Goal: Contribute content: Contribute content

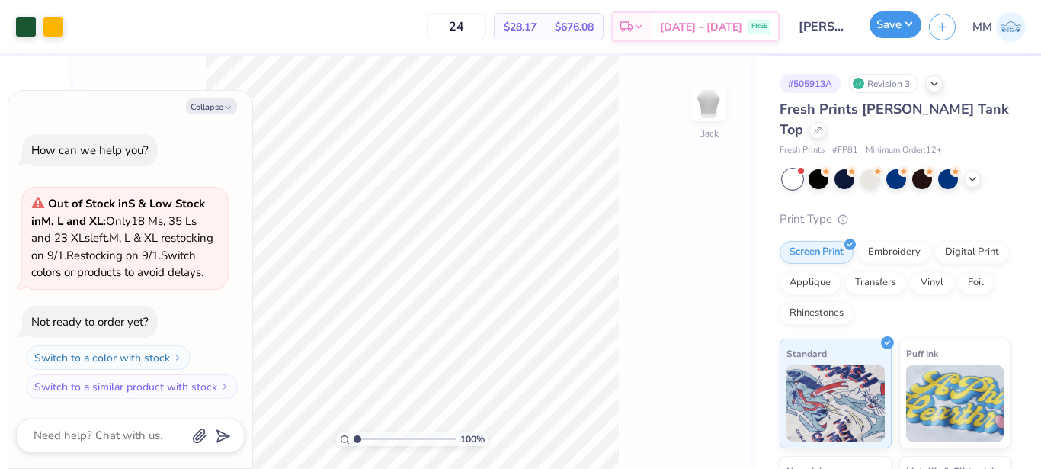
click at [901, 27] on button "Save" at bounding box center [895, 24] width 52 height 27
click at [927, 86] on div at bounding box center [934, 82] width 17 height 17
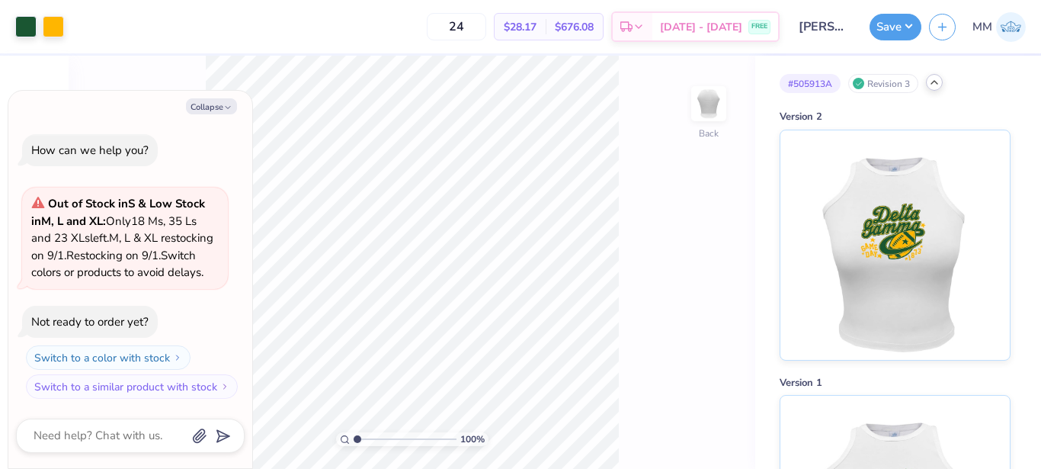
click at [927, 86] on div at bounding box center [934, 82] width 17 height 17
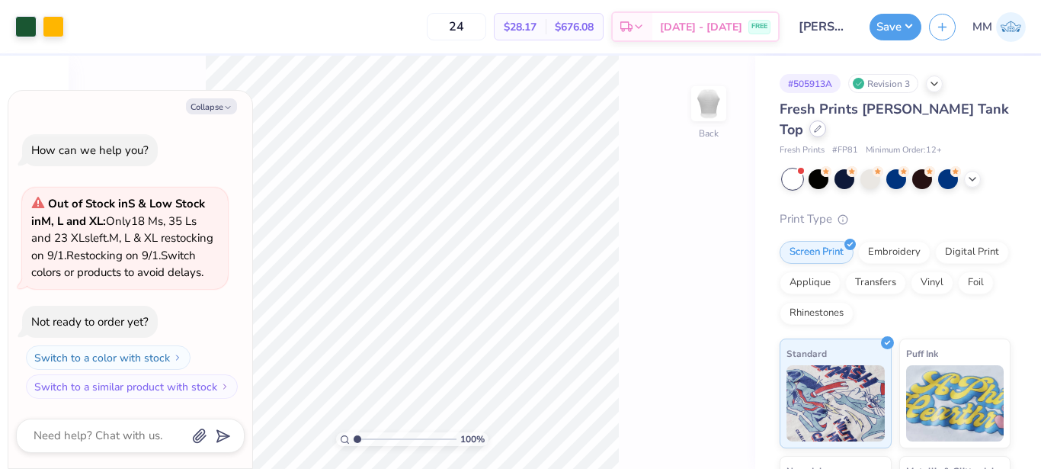
drag, startPoint x: 985, startPoint y: 98, endPoint x: 984, endPoint y: 107, distance: 8.4
click at [984, 107] on div "# 505913A Revision 3 Fresh Prints Marilyn Tank Top Fresh Prints # FP81 Minimum …" at bounding box center [898, 369] width 286 height 627
click at [821, 125] on icon at bounding box center [818, 129] width 8 height 8
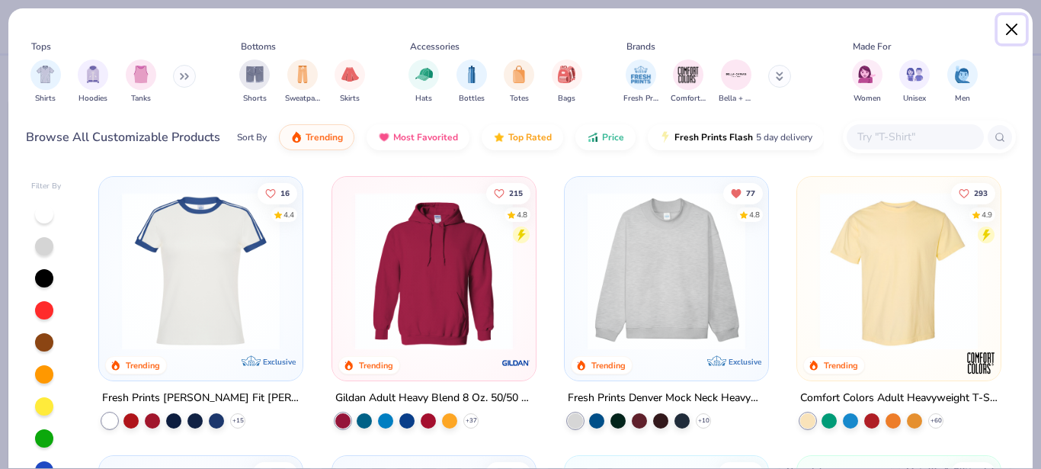
click at [1006, 27] on button "Close" at bounding box center [1011, 29] width 29 height 29
type textarea "x"
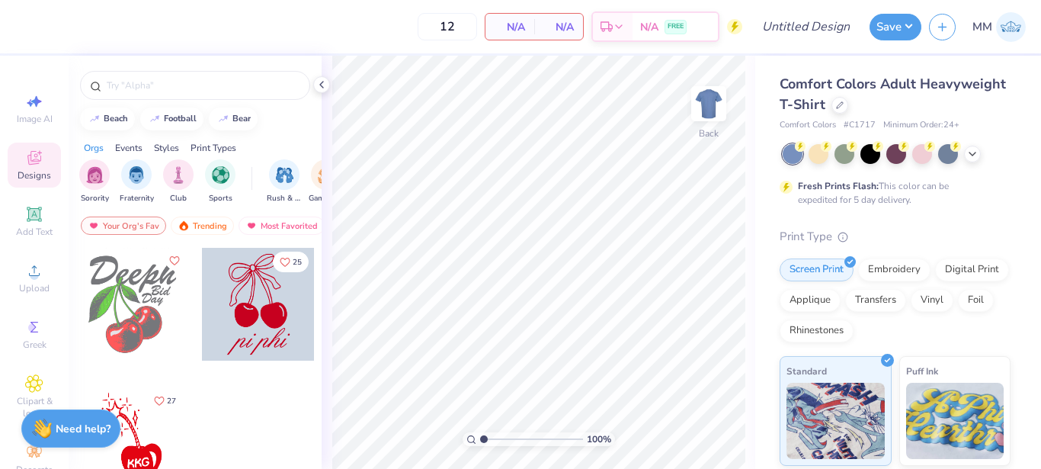
click at [921, 97] on div "Comfort Colors Adult Heavyweight T-Shirt" at bounding box center [894, 94] width 231 height 41
click at [848, 107] on div at bounding box center [839, 103] width 17 height 17
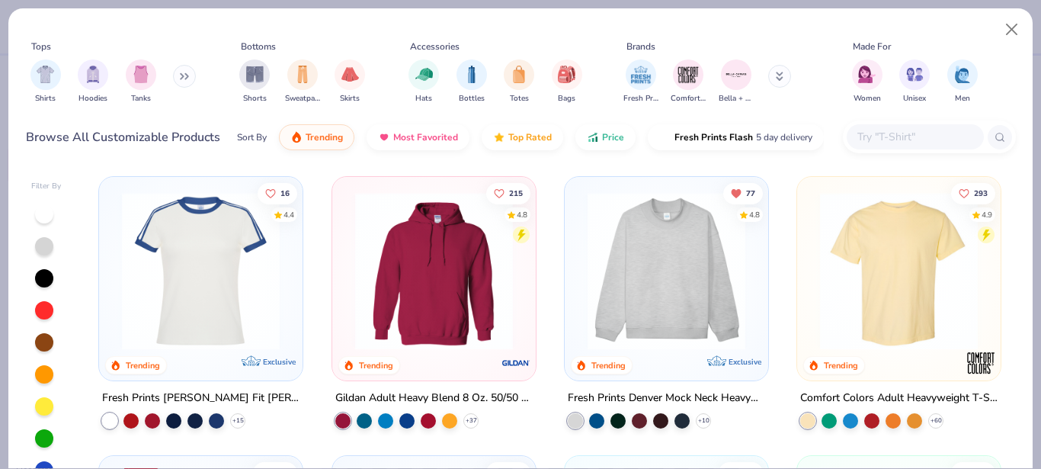
click at [886, 139] on input "text" at bounding box center [914, 137] width 117 height 18
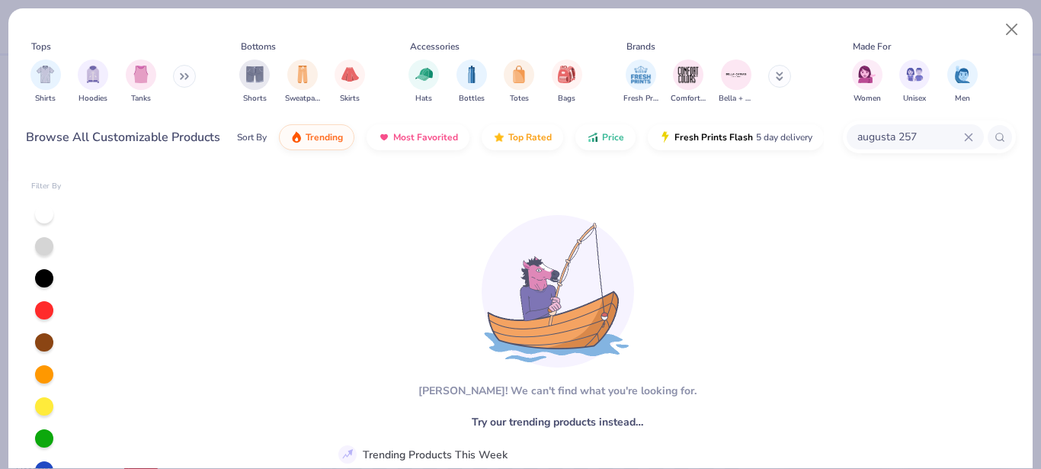
click at [962, 136] on input "augusta 257" at bounding box center [910, 137] width 108 height 18
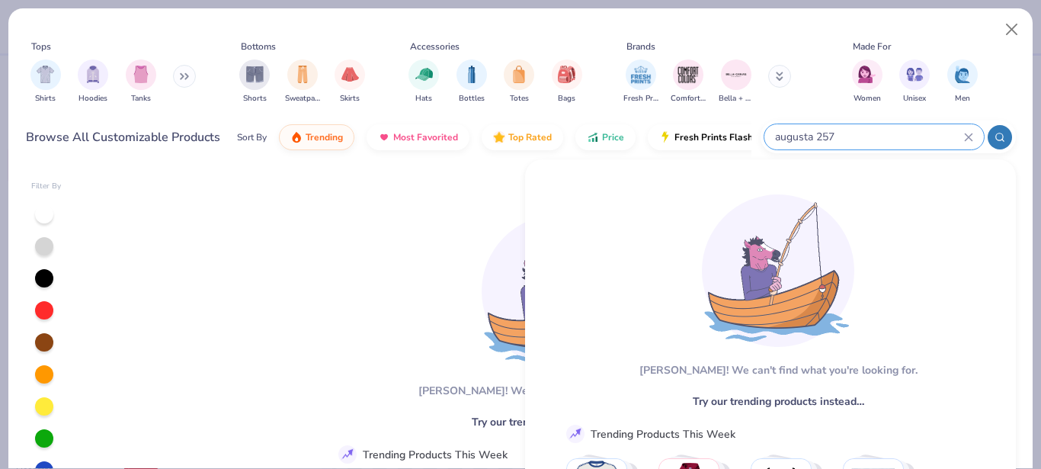
click at [966, 136] on icon at bounding box center [968, 136] width 7 height 7
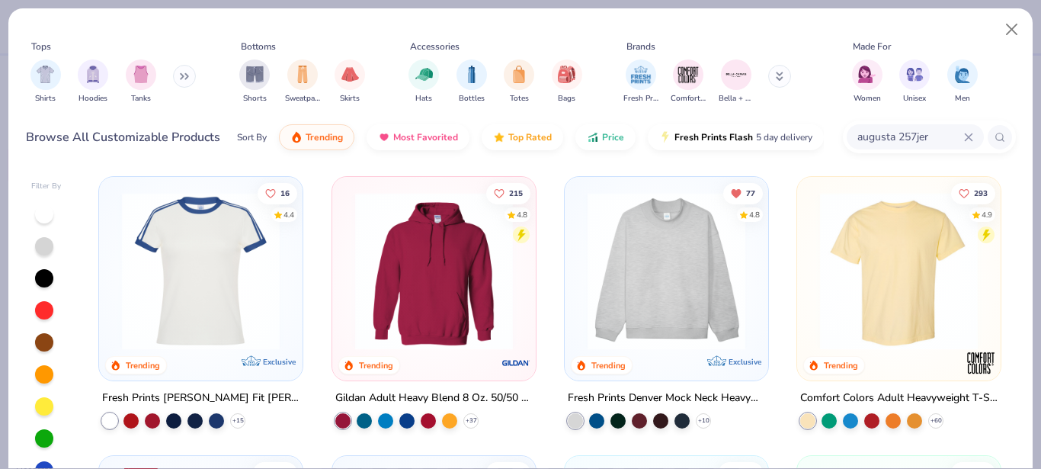
type input "augusta 257jers"
click at [966, 136] on icon at bounding box center [968, 136] width 7 height 7
click at [966, 136] on input "text" at bounding box center [914, 137] width 117 height 18
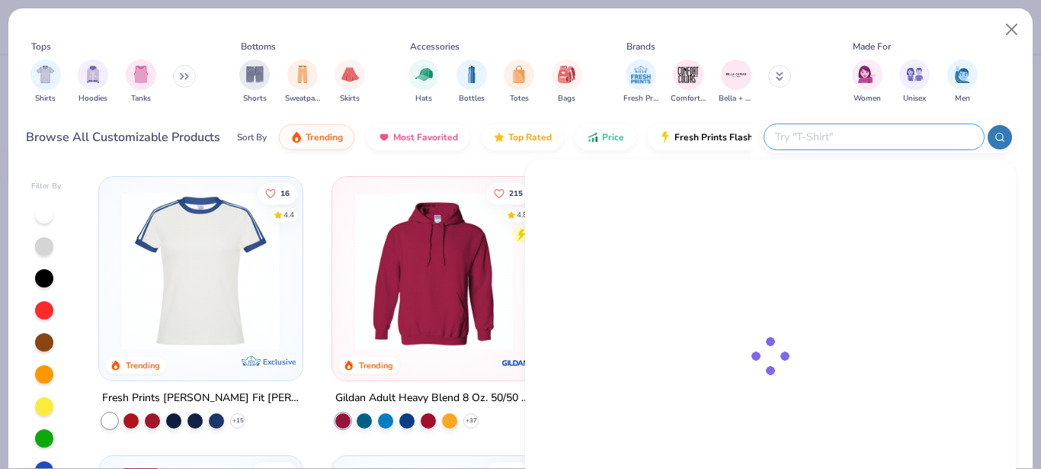
click at [966, 136] on input "text" at bounding box center [873, 137] width 200 height 18
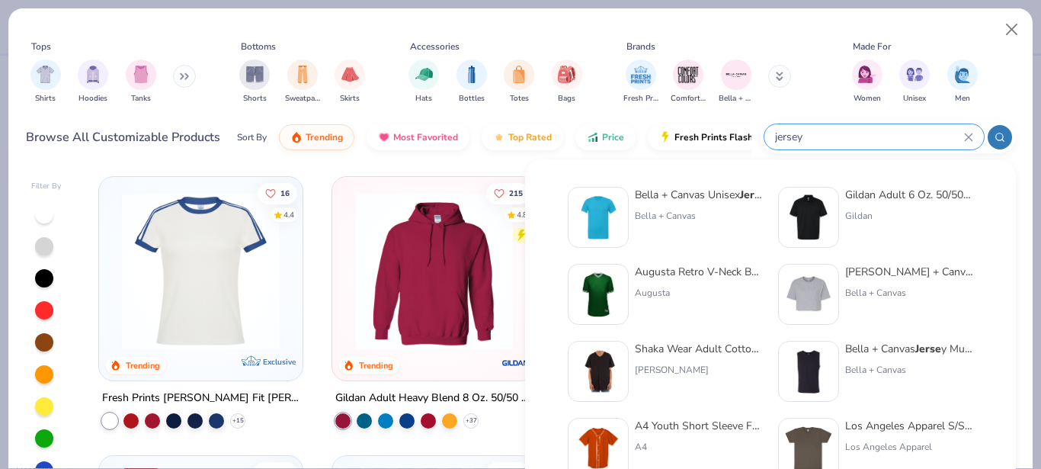
type input "jersey"
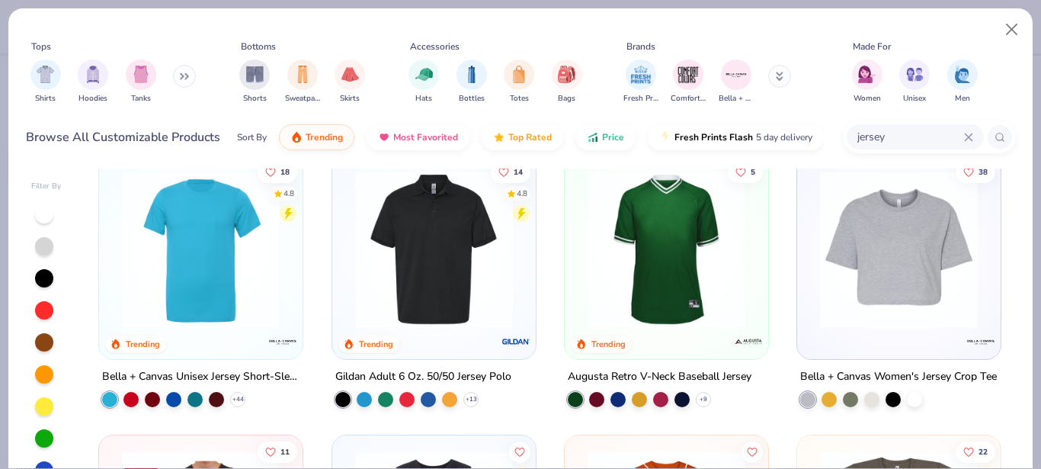
scroll to position [299, 0]
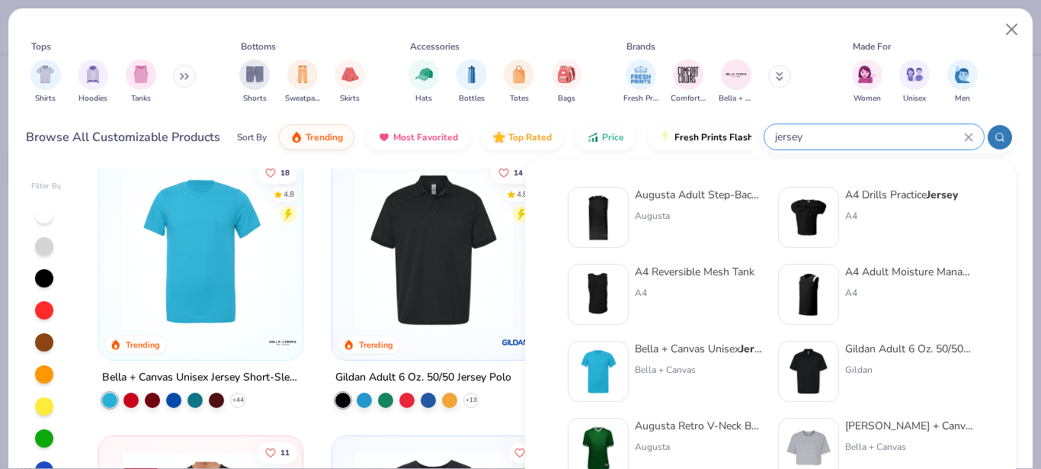
click at [568, 29] on div "Tops Shirts Hoodies Tanks Bottoms Shorts Sweatpants Skirts Accessories Hats Bot…" at bounding box center [521, 71] width 990 height 90
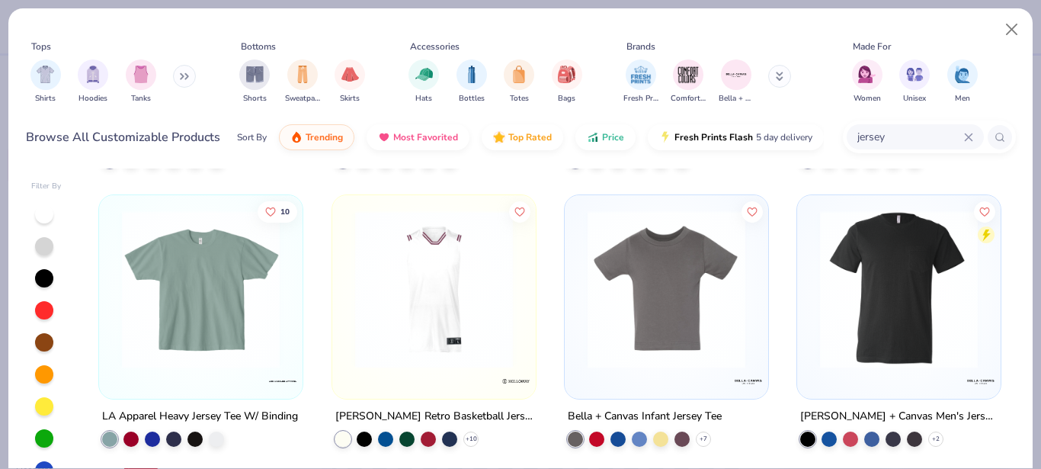
scroll to position [1375, 0]
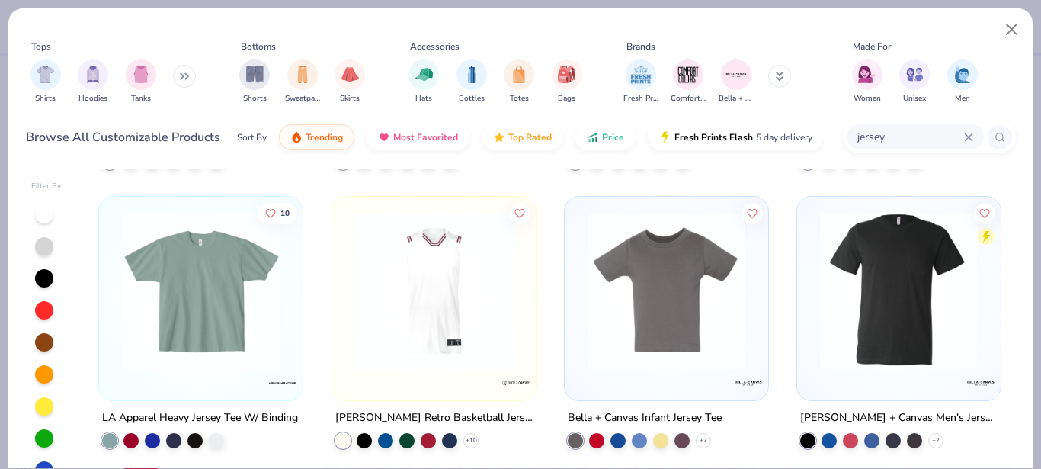
click at [786, 78] on button at bounding box center [779, 76] width 23 height 23
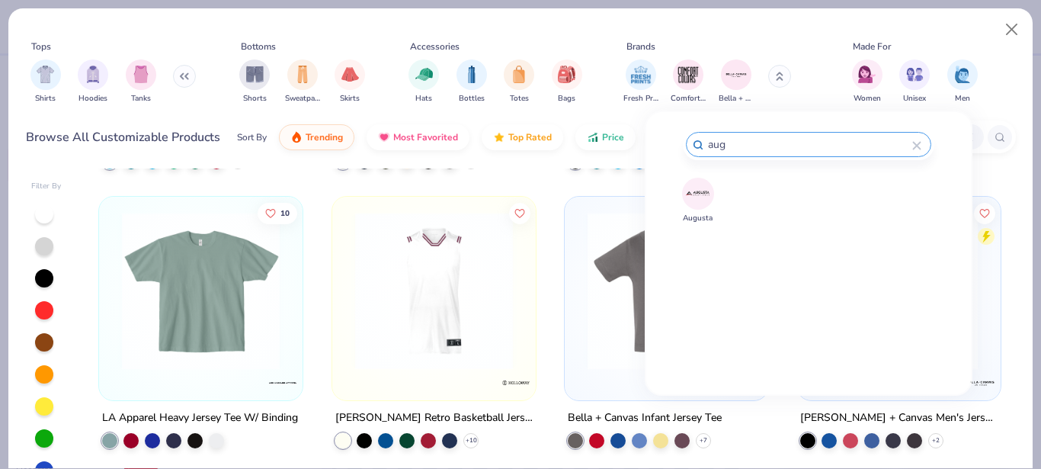
type input "aug"
click at [706, 202] on button "Augusta" at bounding box center [698, 201] width 32 height 46
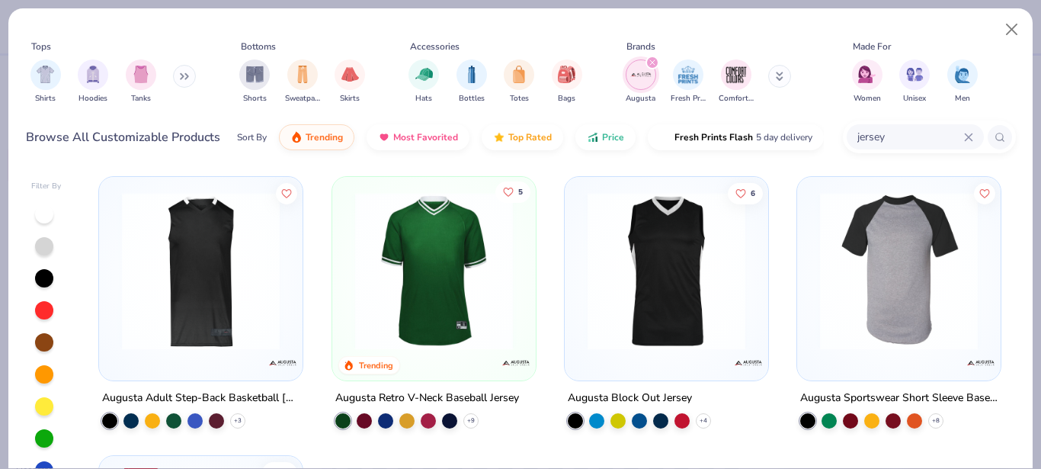
click at [511, 191] on button "5" at bounding box center [511, 191] width 35 height 21
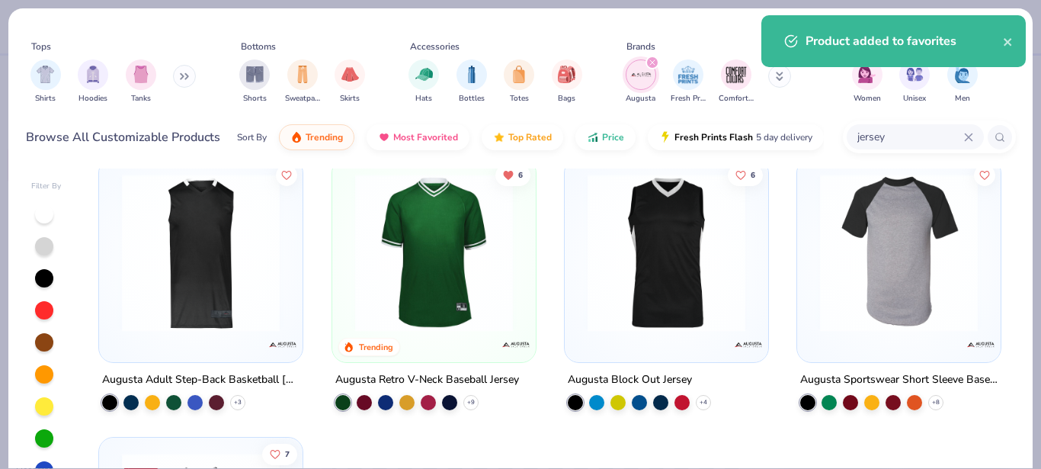
scroll to position [18, 0]
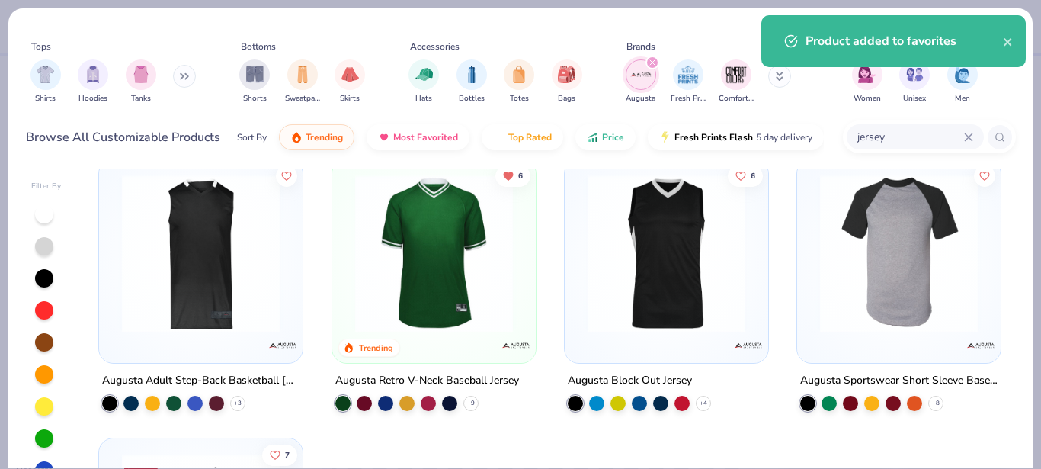
click at [453, 296] on img at bounding box center [433, 253] width 173 height 158
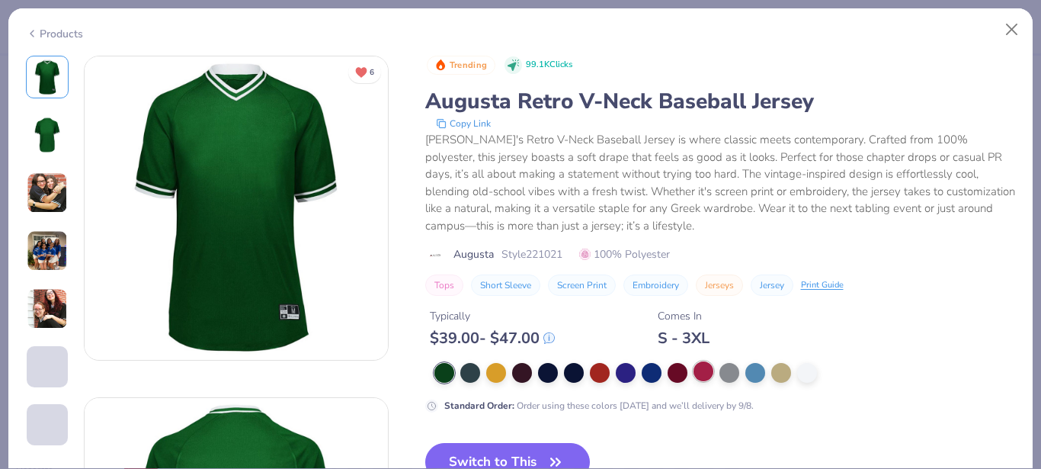
click at [711, 366] on div at bounding box center [703, 371] width 20 height 20
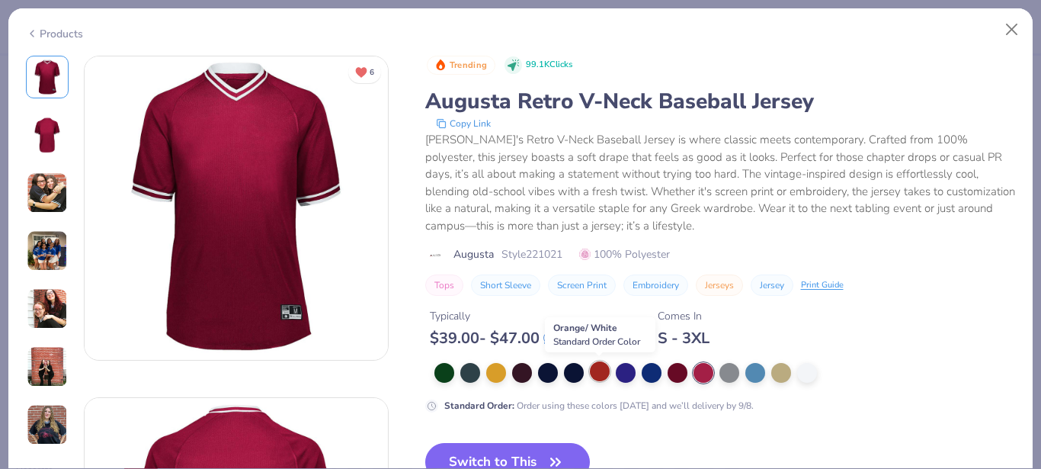
click at [601, 374] on div at bounding box center [600, 371] width 20 height 20
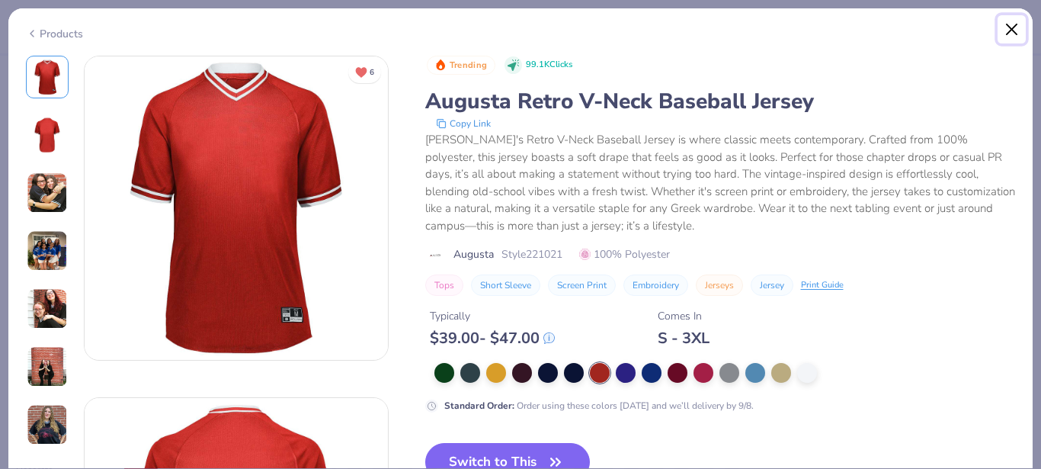
click at [1016, 24] on button "Close" at bounding box center [1011, 29] width 29 height 29
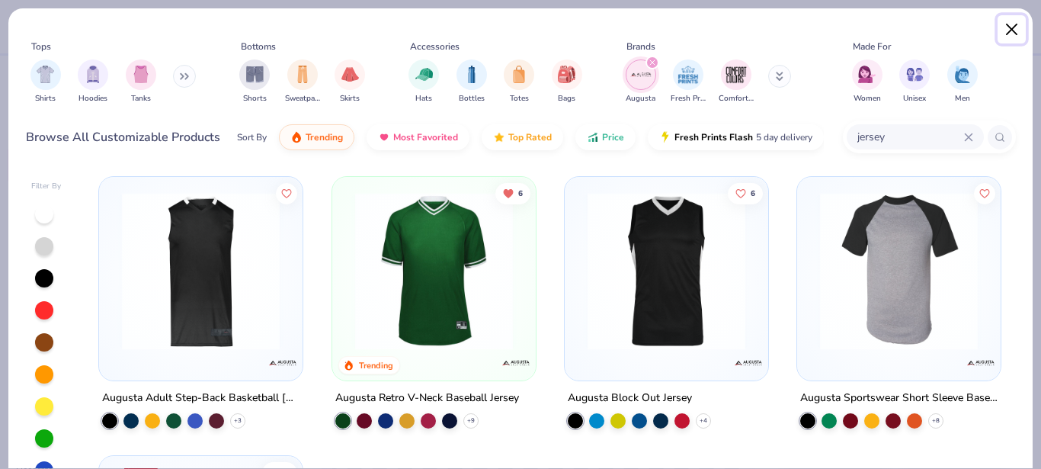
click at [1016, 24] on button "Close" at bounding box center [1011, 29] width 29 height 29
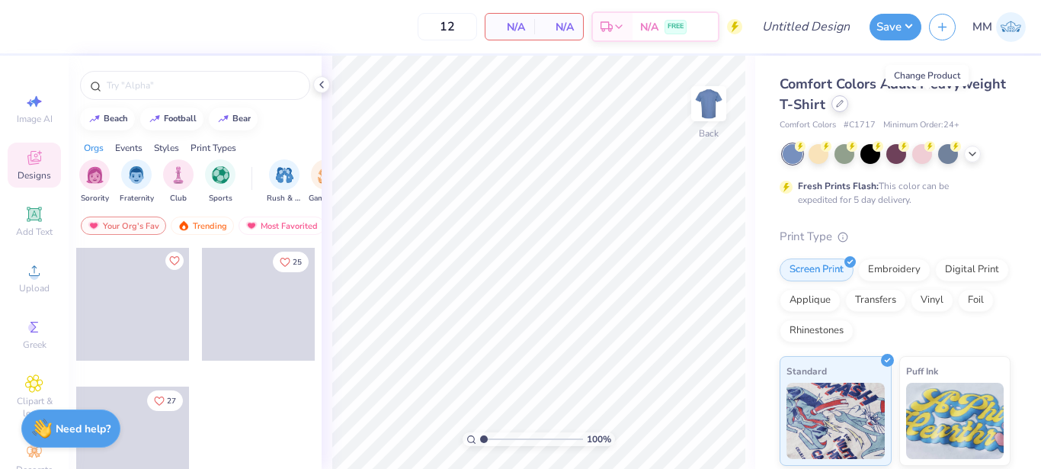
click at [843, 102] on icon at bounding box center [840, 104] width 6 height 6
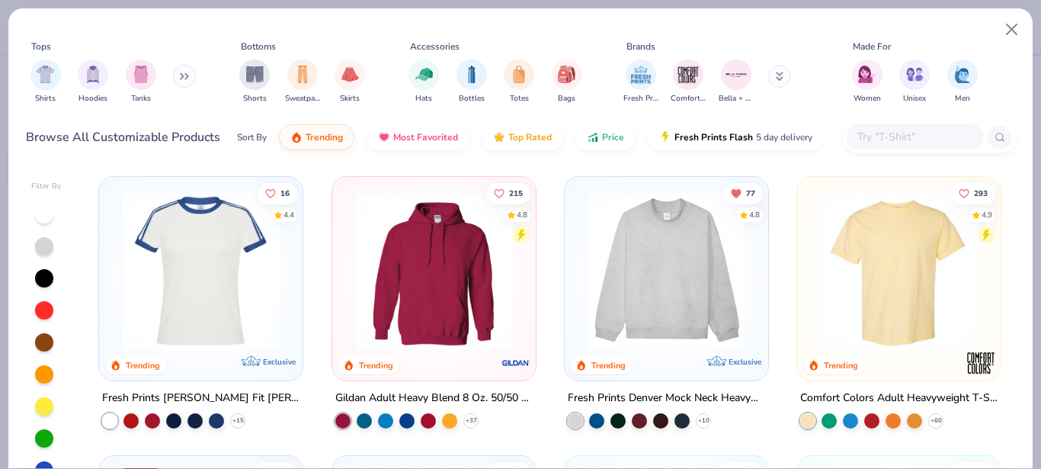
click at [902, 140] on input "text" at bounding box center [914, 137] width 117 height 18
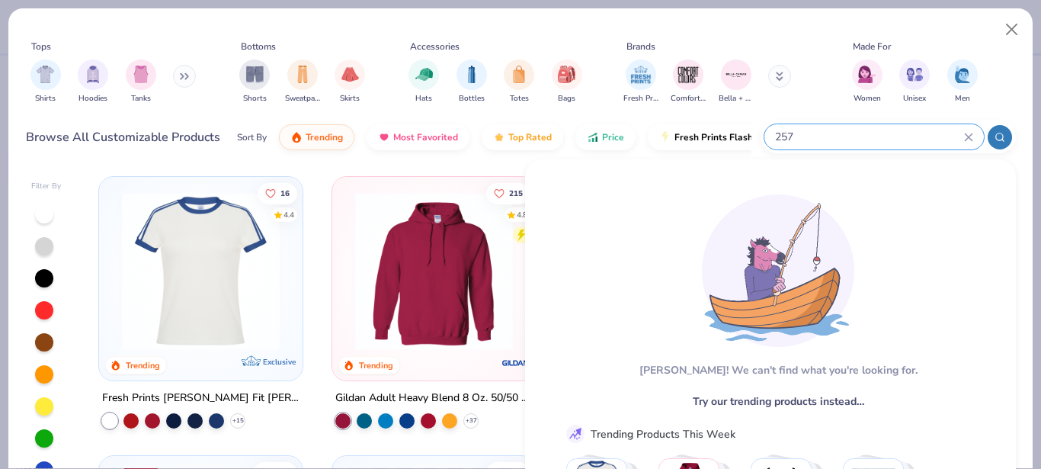
click at [997, 141] on icon at bounding box center [999, 137] width 11 height 11
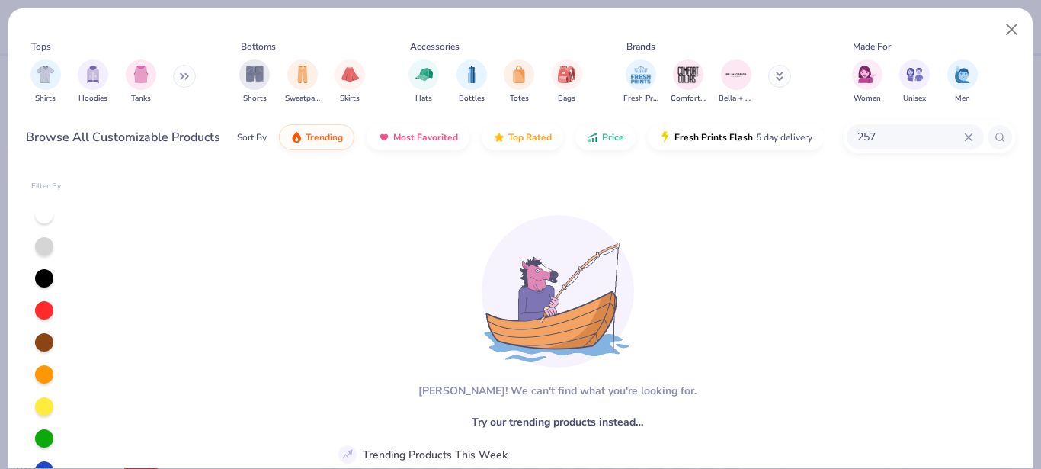
click at [939, 132] on input "257" at bounding box center [910, 137] width 108 height 18
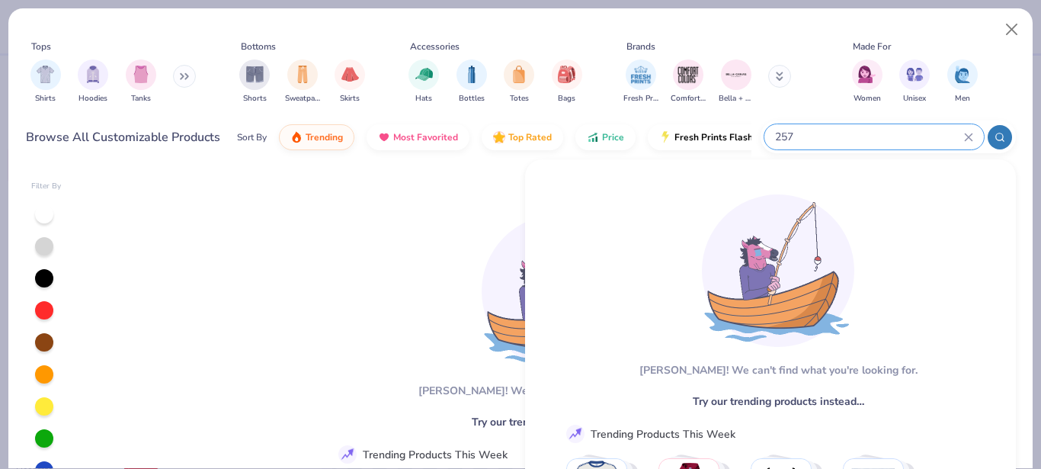
click at [974, 141] on div "257" at bounding box center [873, 136] width 219 height 25
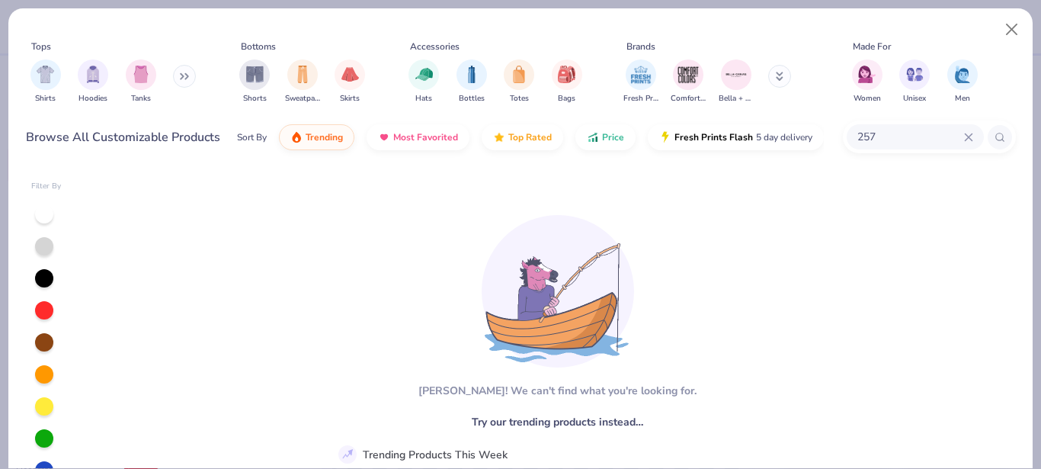
type input "257"
click at [975, 143] on div "257" at bounding box center [914, 136] width 137 height 25
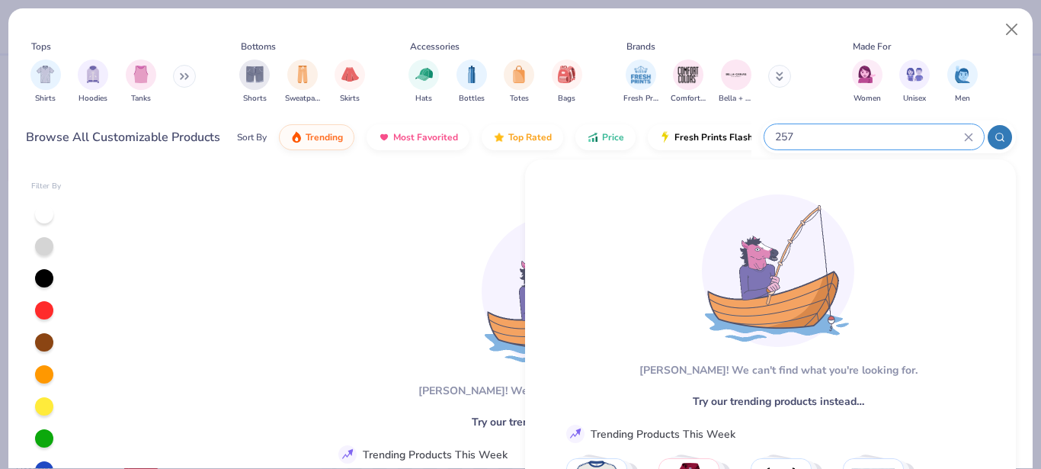
click at [968, 135] on icon at bounding box center [968, 137] width 9 height 9
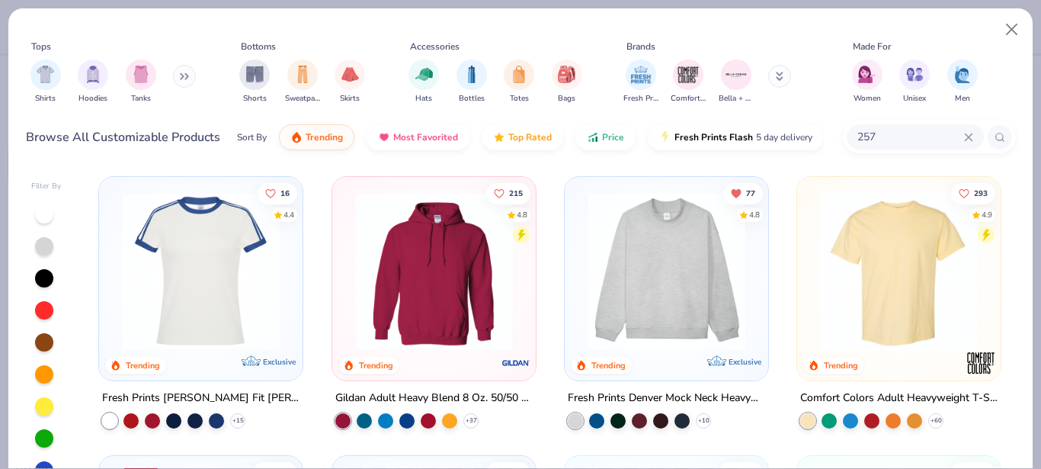
click at [191, 82] on button at bounding box center [184, 76] width 23 height 23
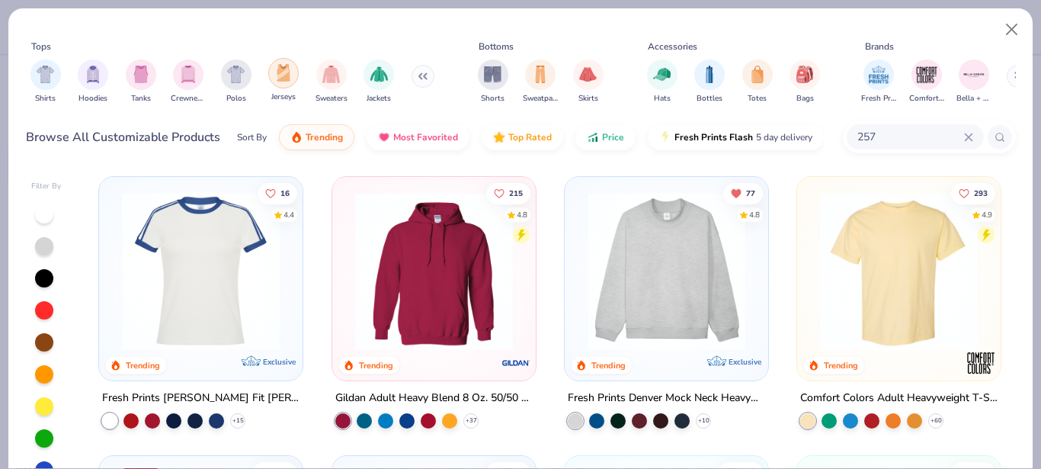
click at [280, 86] on div "filter for Jerseys" at bounding box center [283, 73] width 30 height 30
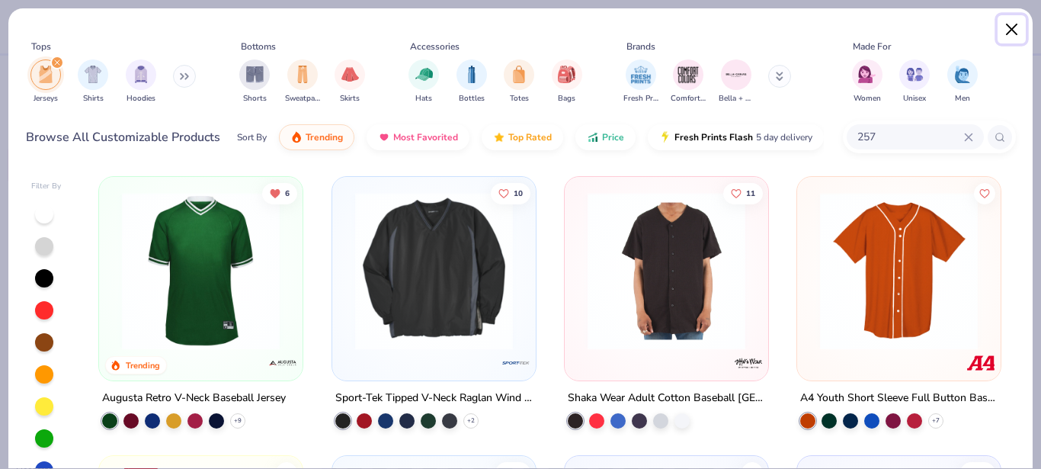
click at [1007, 28] on button "Close" at bounding box center [1011, 29] width 29 height 29
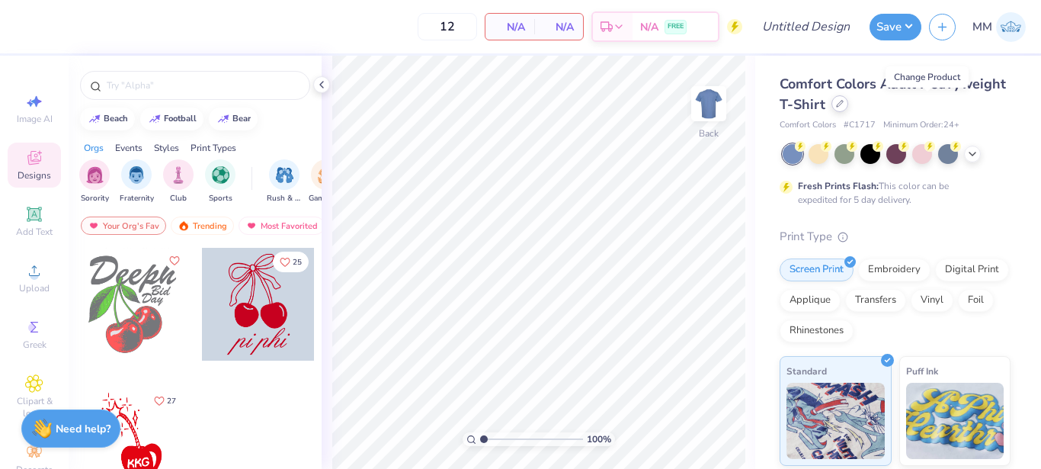
click at [843, 101] on icon at bounding box center [840, 104] width 8 height 8
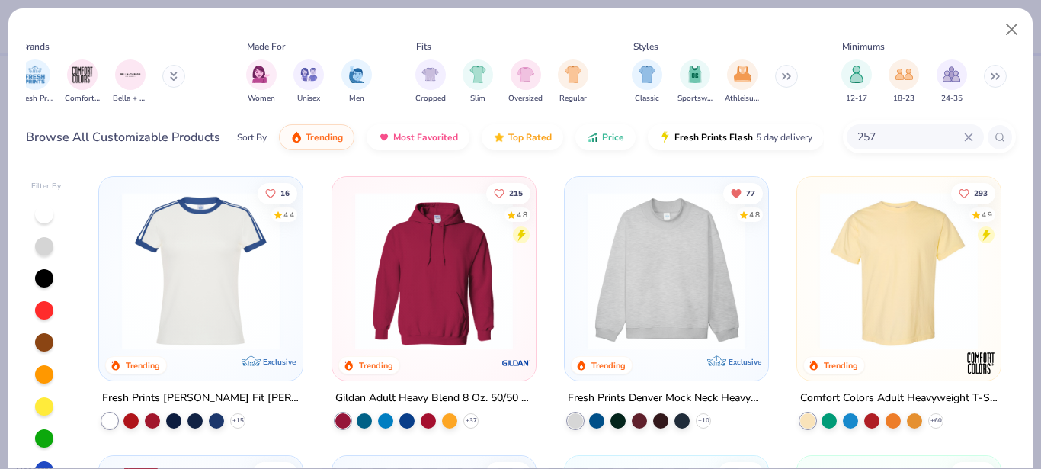
scroll to position [0, 811]
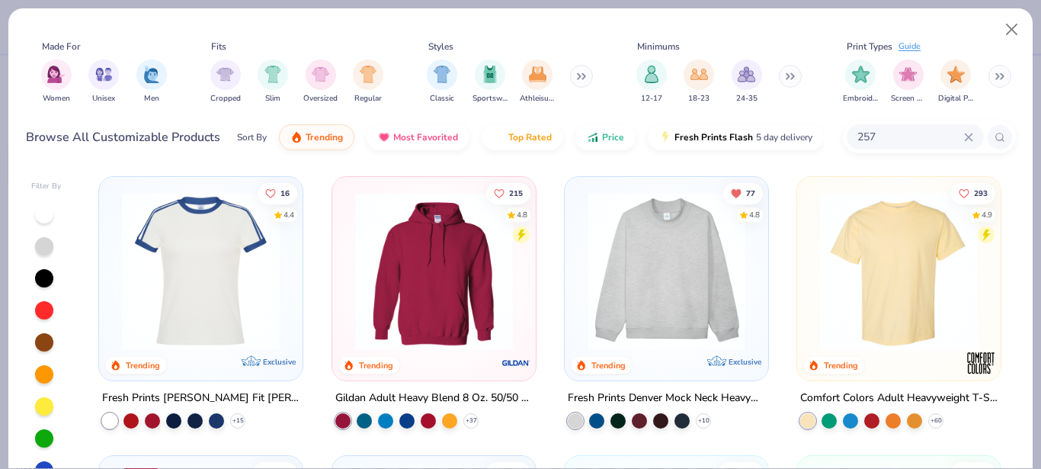
click at [995, 26] on div "Tops Shirts Hoodies Tanks Bottoms Shorts Sweatpants Skirts Accessories Hats Bot…" at bounding box center [521, 71] width 990 height 90
click at [1003, 25] on button "Close" at bounding box center [1011, 29] width 29 height 29
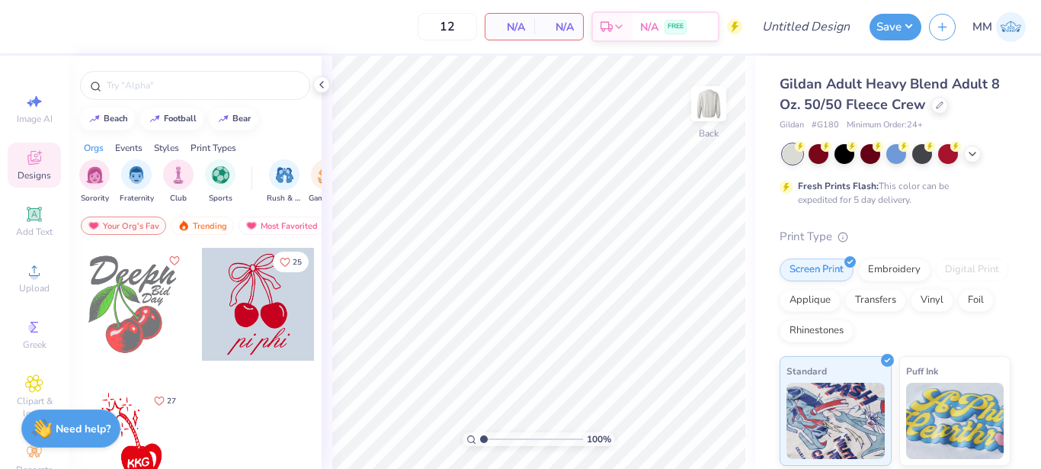
click at [40, 171] on span "Designs" at bounding box center [35, 175] width 34 height 12
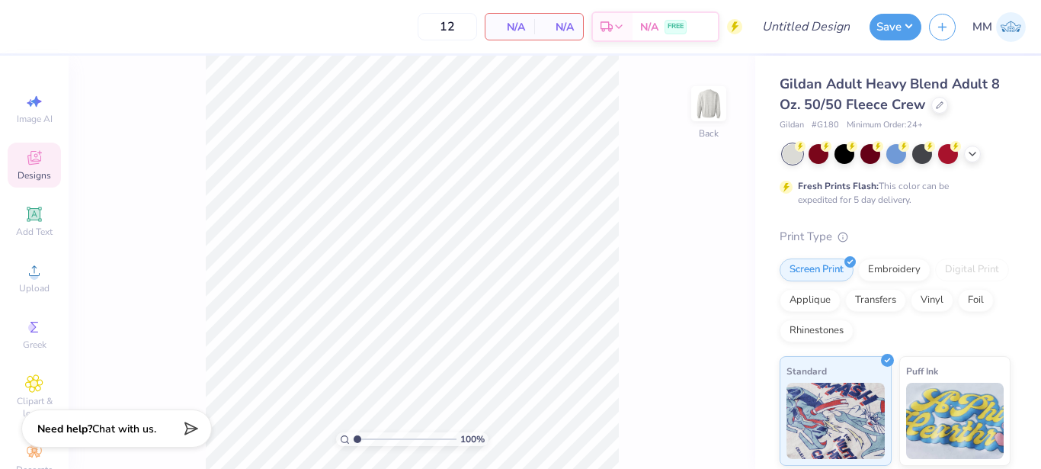
click at [40, 171] on span "Designs" at bounding box center [35, 175] width 34 height 12
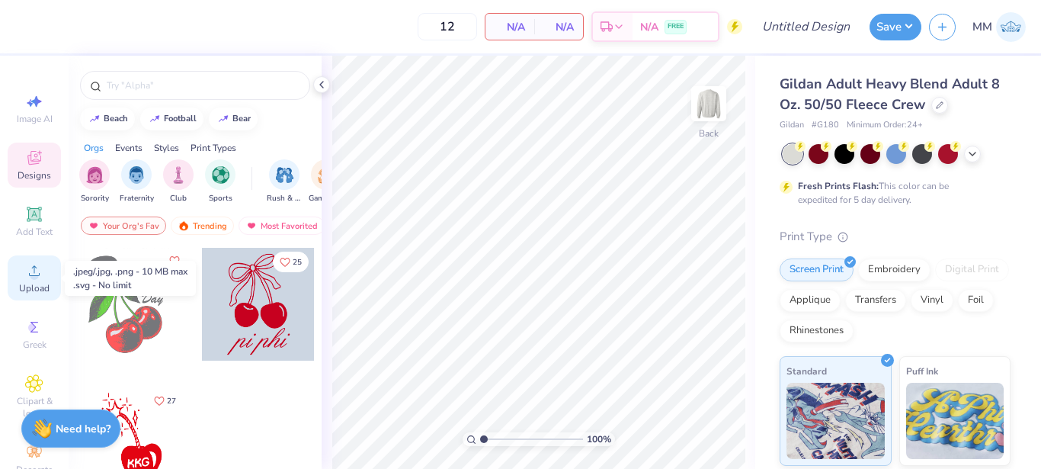
click at [31, 281] on div "Upload" at bounding box center [34, 277] width 53 height 45
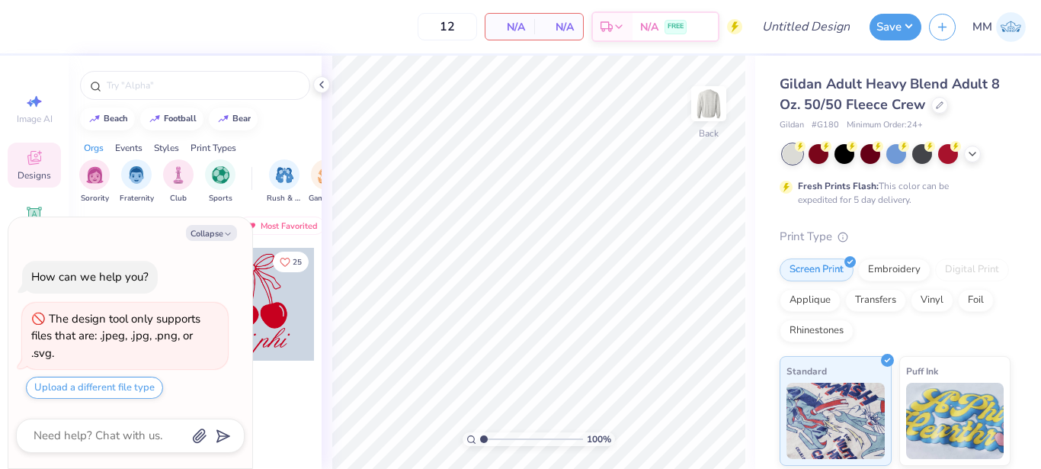
click at [52, 171] on div "Designs" at bounding box center [34, 164] width 53 height 45
click at [52, 171] on div "Image AI Designs Add Text Upload Greek Clipart & logos Decorate" at bounding box center [34, 262] width 69 height 413
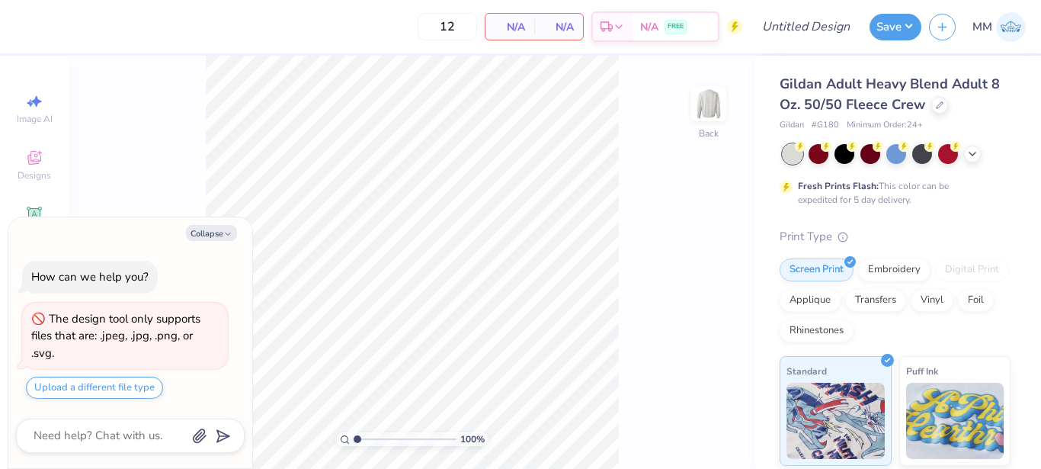
click at [195, 241] on div "Collapse How can we help you? The design tool only supports files that are: .jp…" at bounding box center [130, 342] width 244 height 251
click at [197, 240] on button "Collapse" at bounding box center [211, 233] width 51 height 16
type textarea "x"
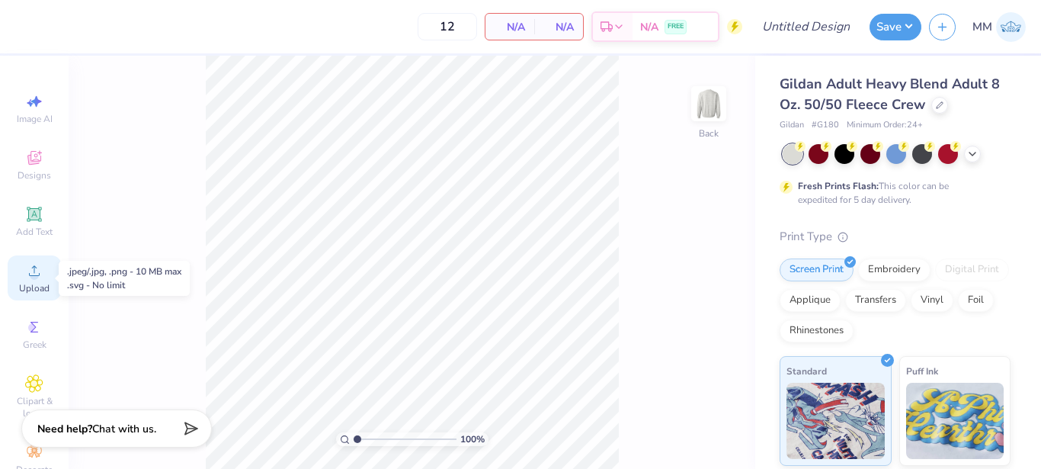
click at [19, 286] on span "Upload" at bounding box center [34, 288] width 30 height 12
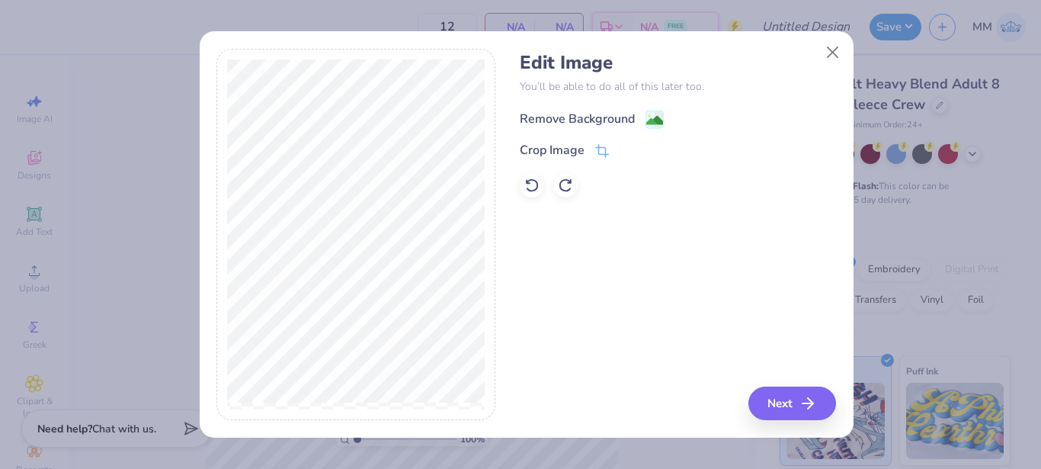
click at [643, 117] on div "Remove Background" at bounding box center [592, 119] width 144 height 19
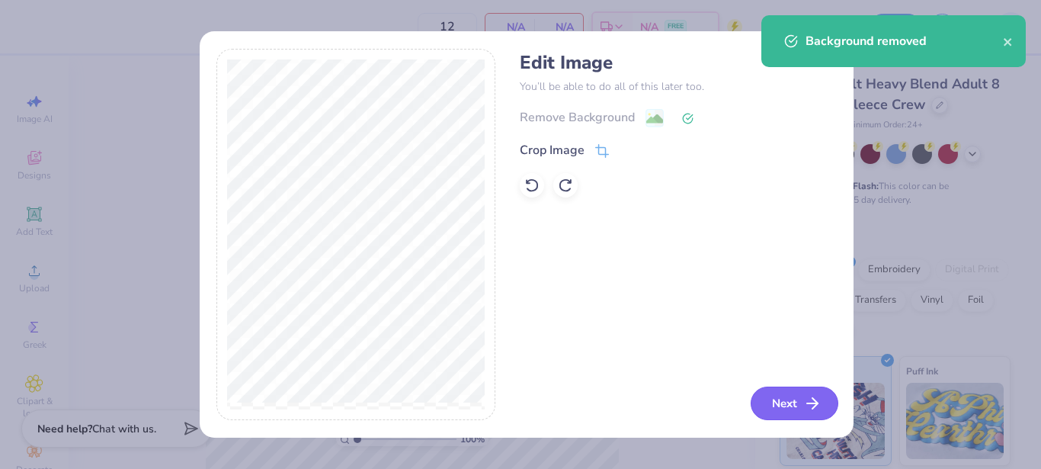
click at [807, 403] on line "button" at bounding box center [812, 403] width 11 height 0
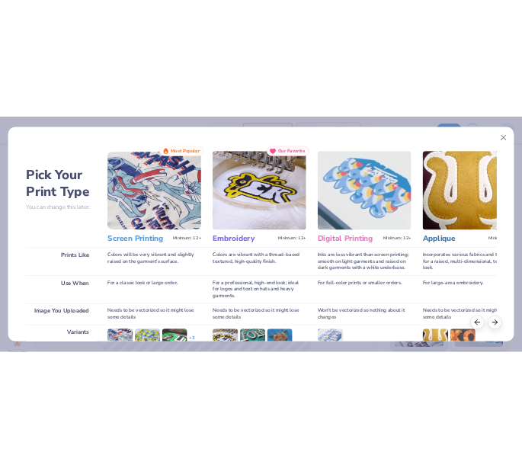
scroll to position [215, 0]
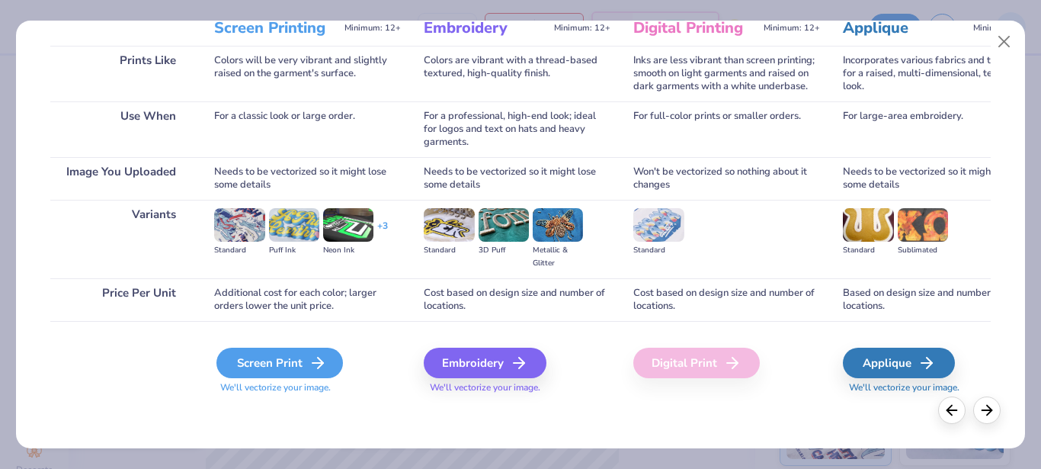
click at [295, 363] on div "Screen Print" at bounding box center [279, 362] width 126 height 30
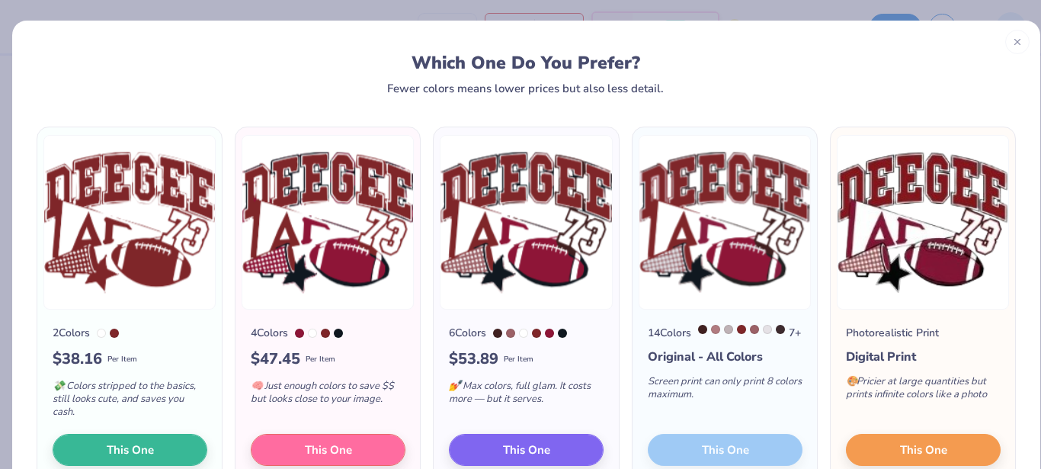
click at [690, 458] on div "14 Colors 7 + Original - All Colors Screen print can only print 8 colors maximu…" at bounding box center [724, 396] width 184 height 174
drag, startPoint x: 675, startPoint y: 453, endPoint x: 675, endPoint y: 443, distance: 10.7
click at [675, 443] on div "14 Colors 7 + Original - All Colors Screen print can only print 8 colors maximu…" at bounding box center [724, 396] width 184 height 174
click at [534, 448] on span "This One" at bounding box center [526, 448] width 47 height 18
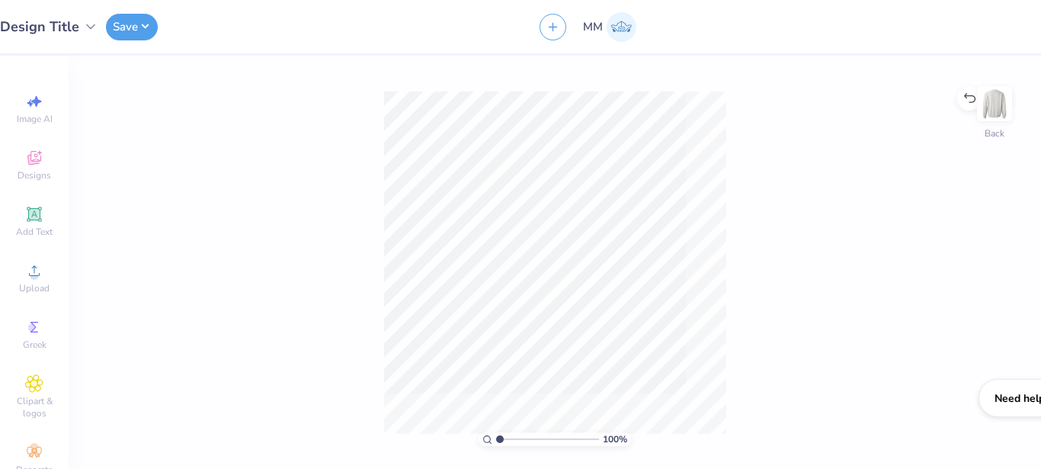
scroll to position [0, 0]
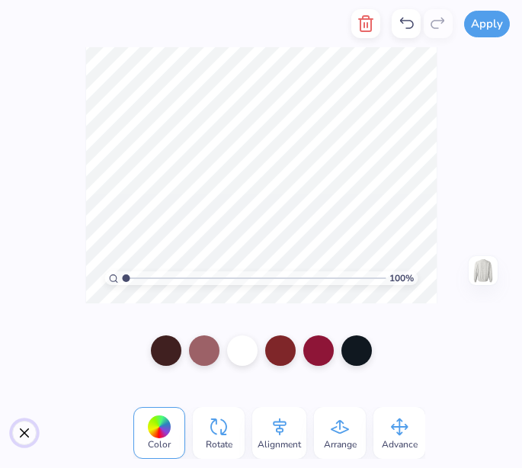
click at [27, 430] on button "Close" at bounding box center [24, 433] width 24 height 24
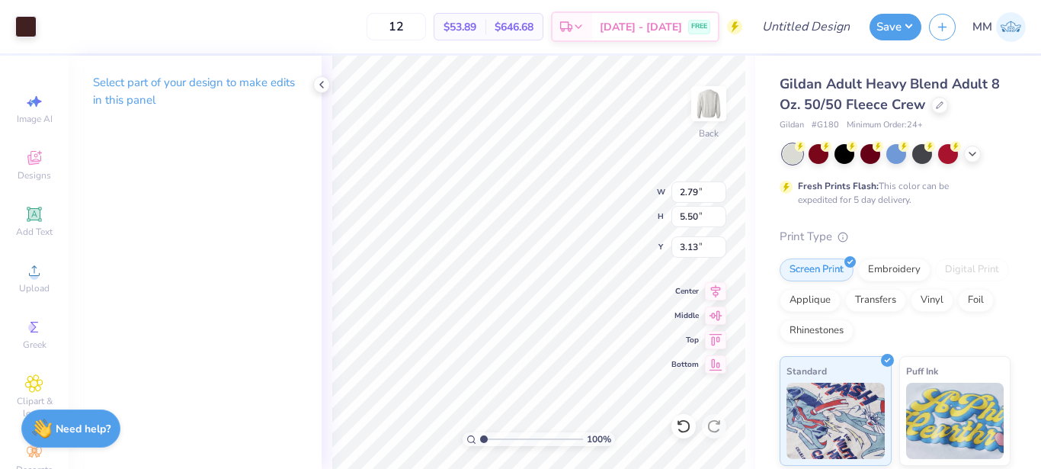
type input "2.79"
type input "5.50"
type input "3.13"
type input "0.15"
type input "0.13"
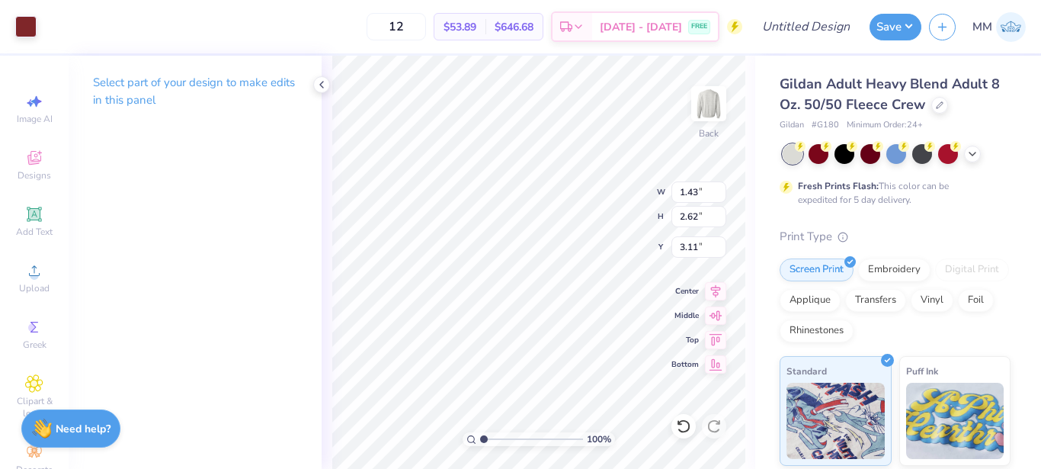
type input "5.03"
type input "1.57"
type input "2.82"
type input "3.00"
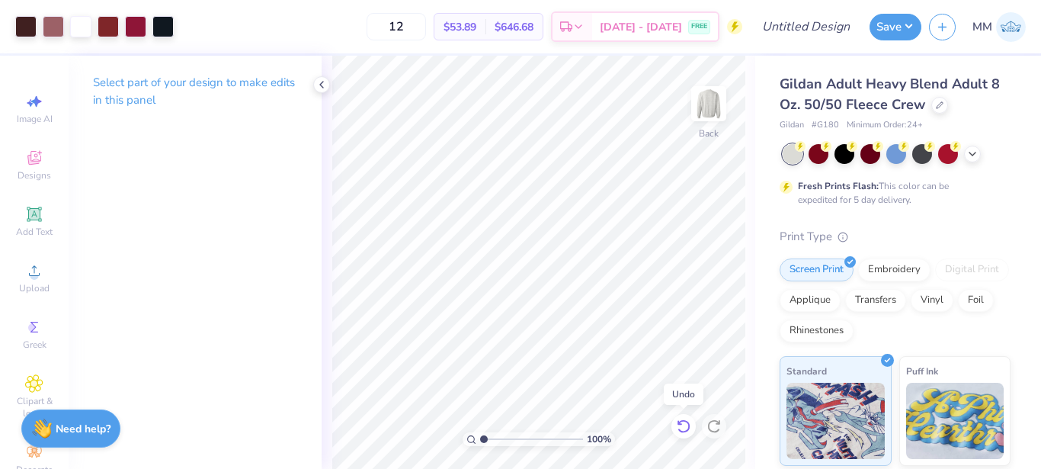
click at [686, 426] on icon at bounding box center [683, 425] width 15 height 15
click at [328, 81] on div at bounding box center [321, 84] width 17 height 17
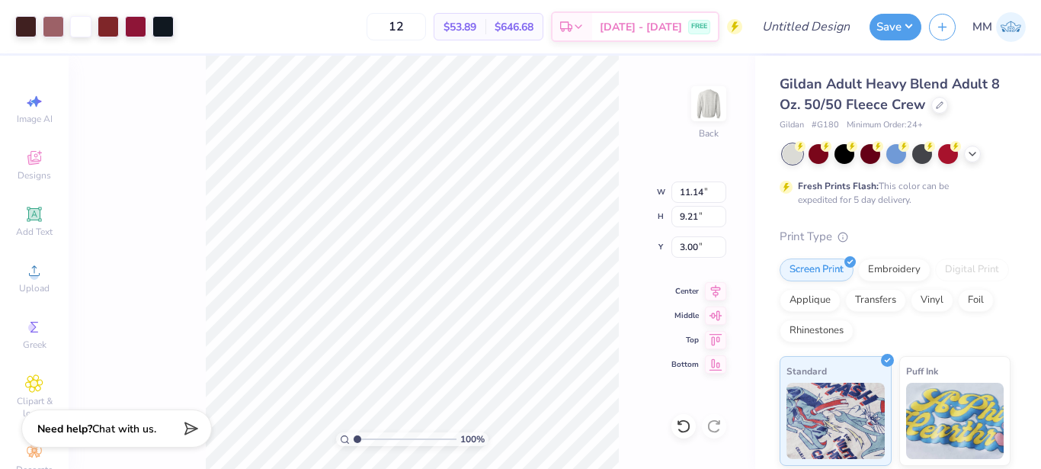
type input "11.14"
type input "9.21"
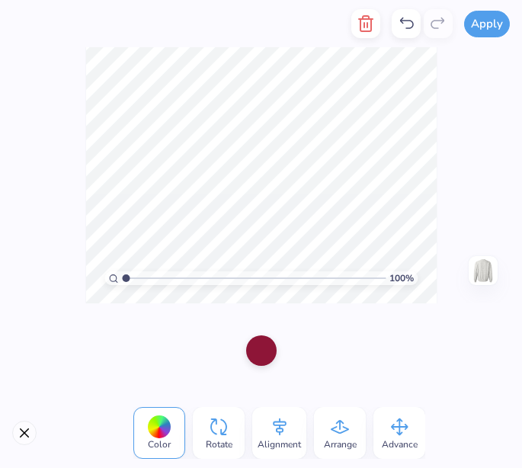
click at [402, 25] on icon at bounding box center [406, 23] width 18 height 18
click at [440, 125] on div "100 % Need help? Chat with us. Back" at bounding box center [261, 175] width 522 height 256
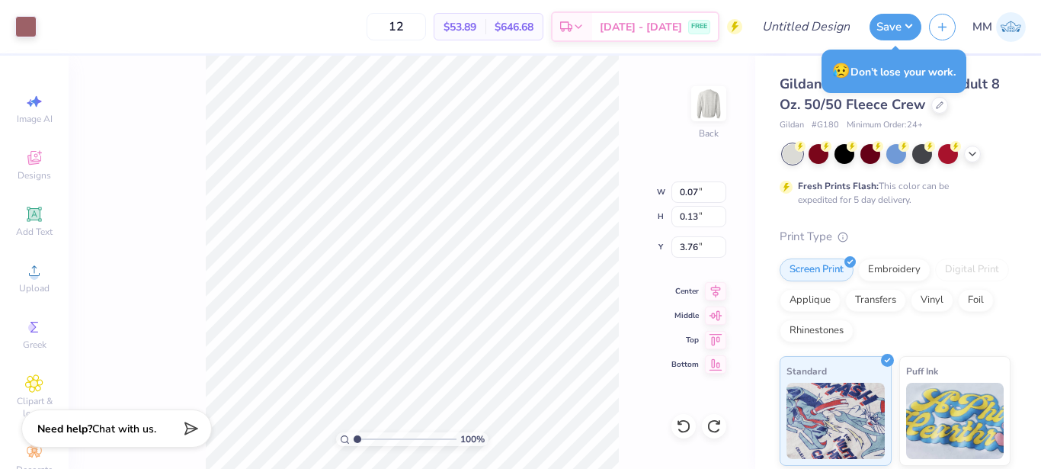
type input "4.25"
type input "3.04"
type input "8.50"
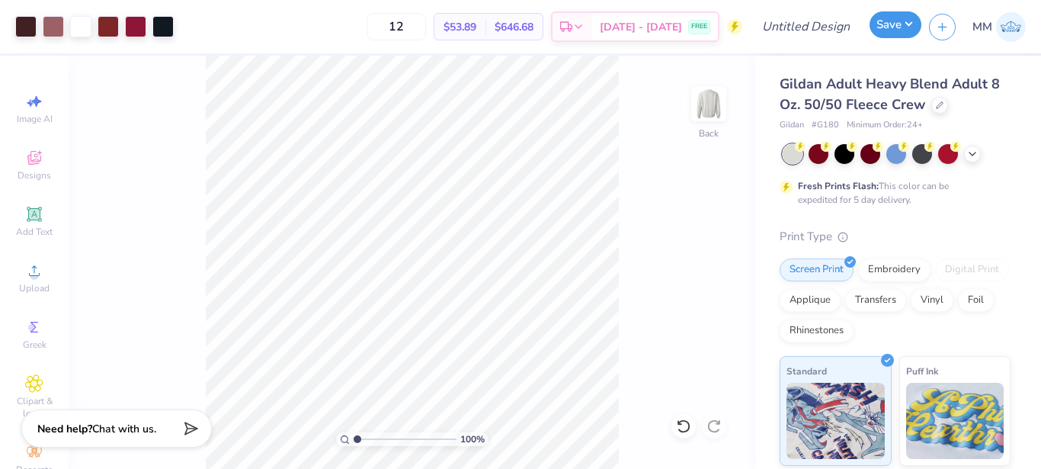
click at [879, 25] on button "Save" at bounding box center [895, 24] width 52 height 27
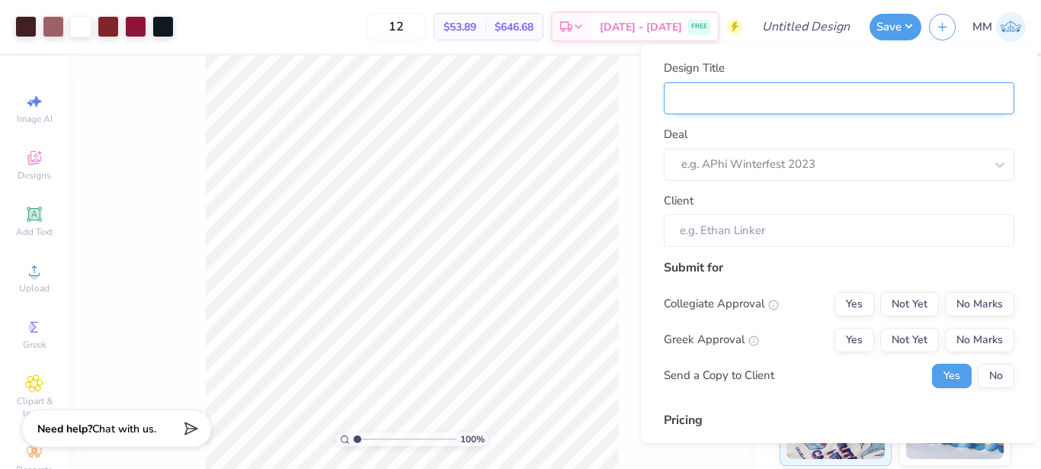
click at [696, 106] on input "Design Title" at bounding box center [839, 98] width 350 height 33
type input "D"
type input "DG"
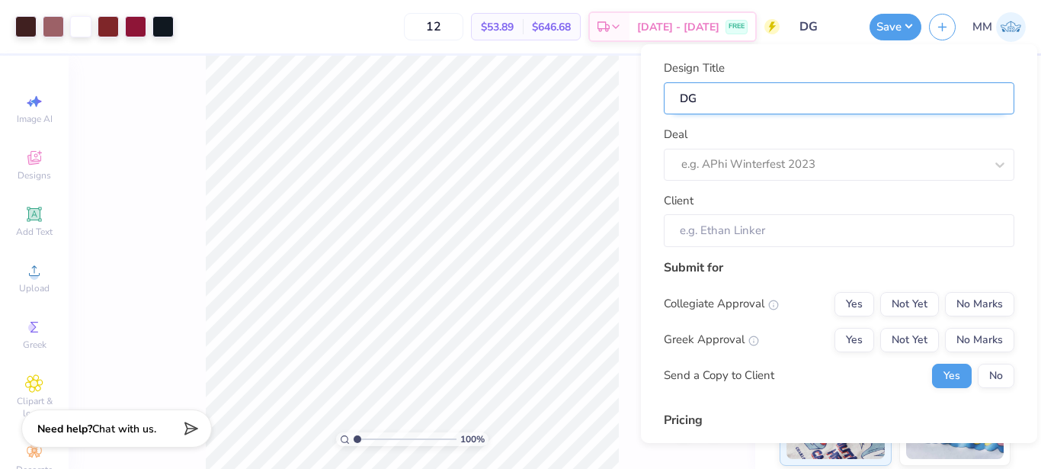
type input "DG"
type input "DG g"
type input "DG ga"
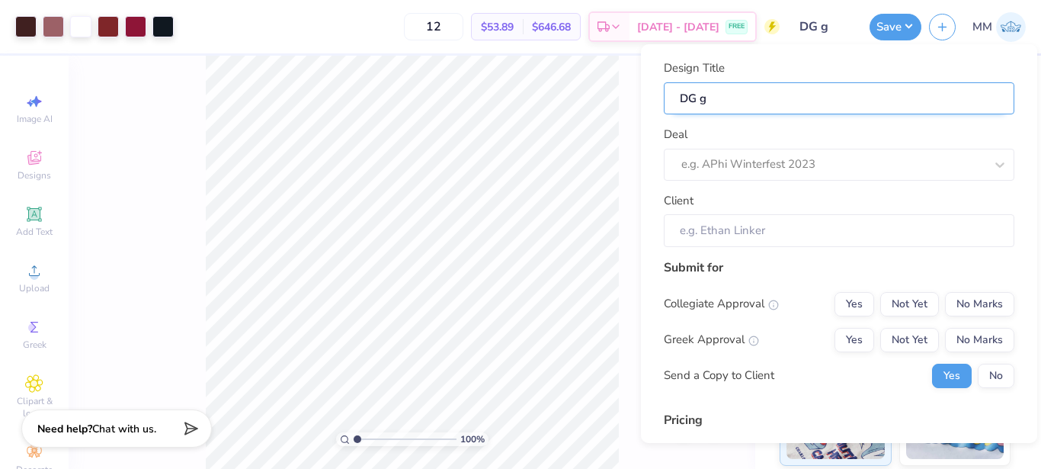
type input "DG ga"
type input "DG gam"
type input "DG game"
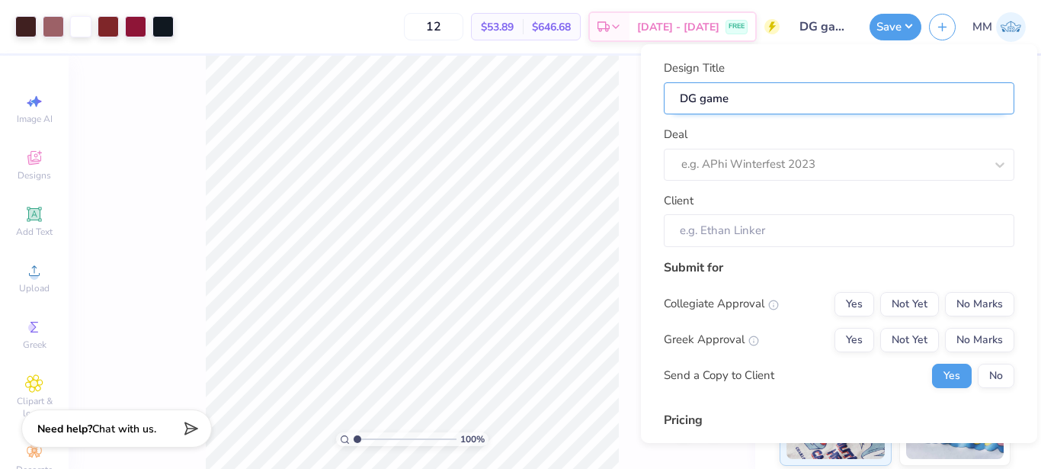
type input "DG gamed"
type input "DG gameda"
type input "DG gameday"
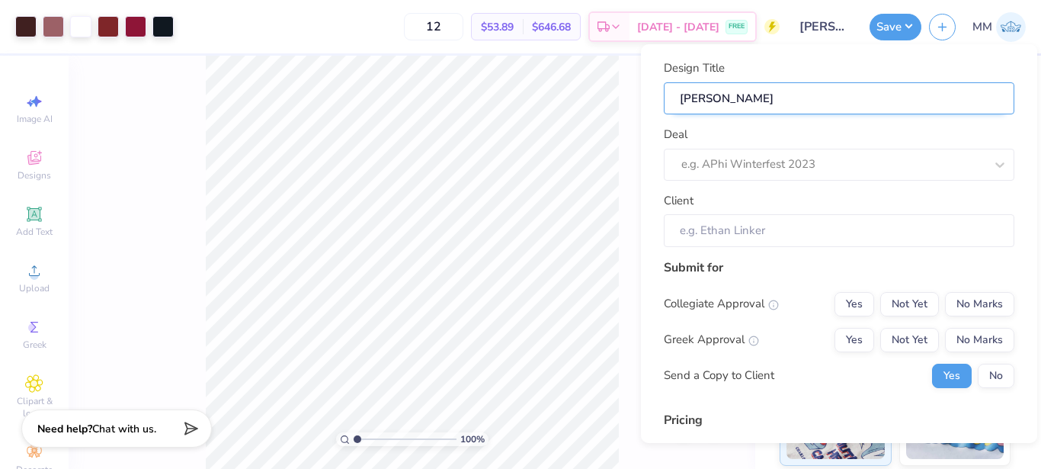
type input "DG gameday"
type input "DG gameday c"
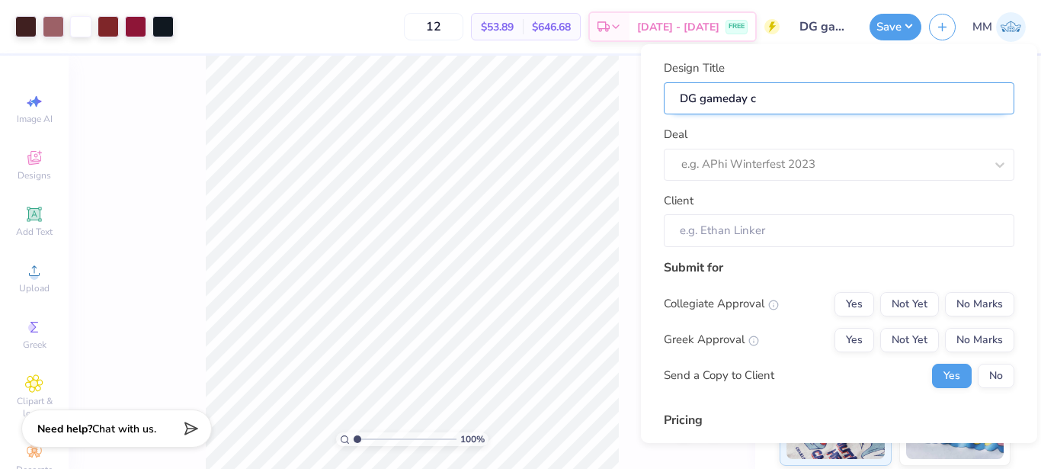
type input "DG gameday cr"
type input "DG gameday cre"
type input "DG gameday crew"
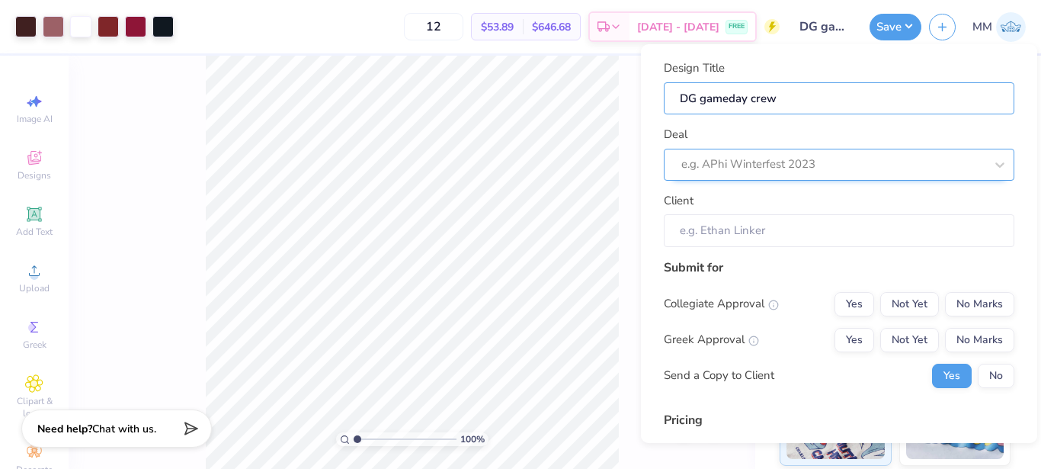
type input "DG gameday crew"
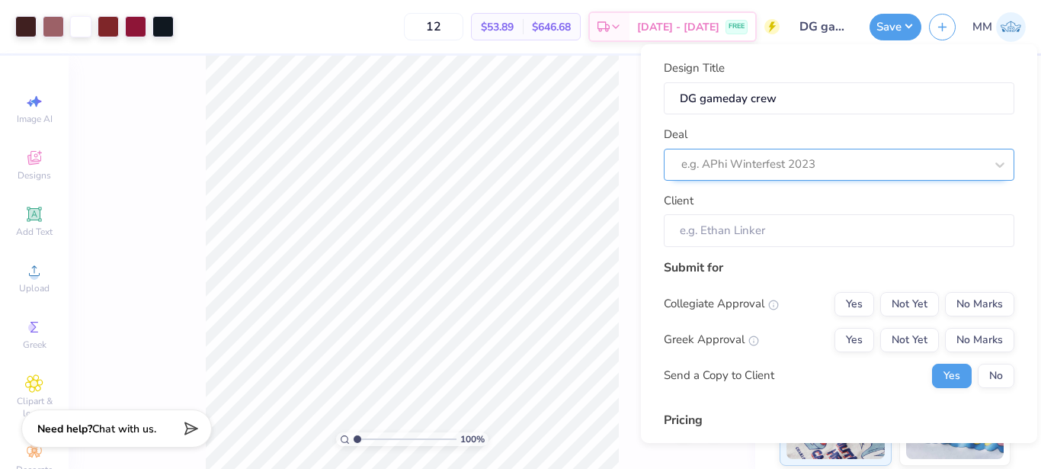
click at [762, 171] on div at bounding box center [832, 164] width 303 height 21
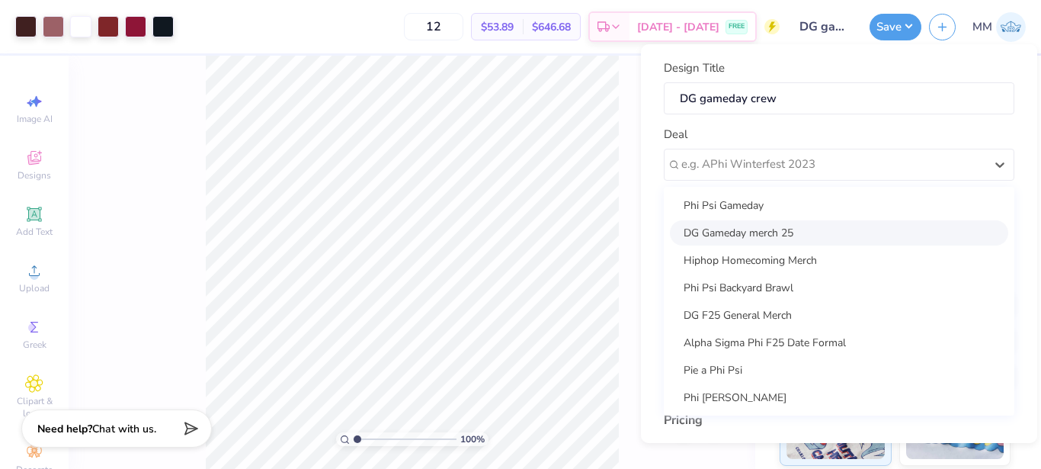
click at [786, 228] on div "DG Gameday merch 25" at bounding box center [839, 232] width 338 height 25
type input "[PERSON_NAME]"
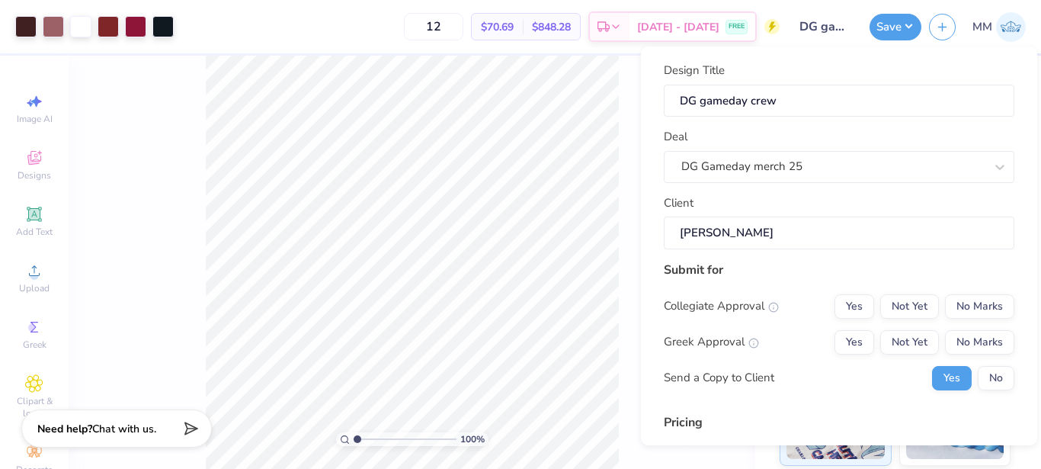
scroll to position [39, 0]
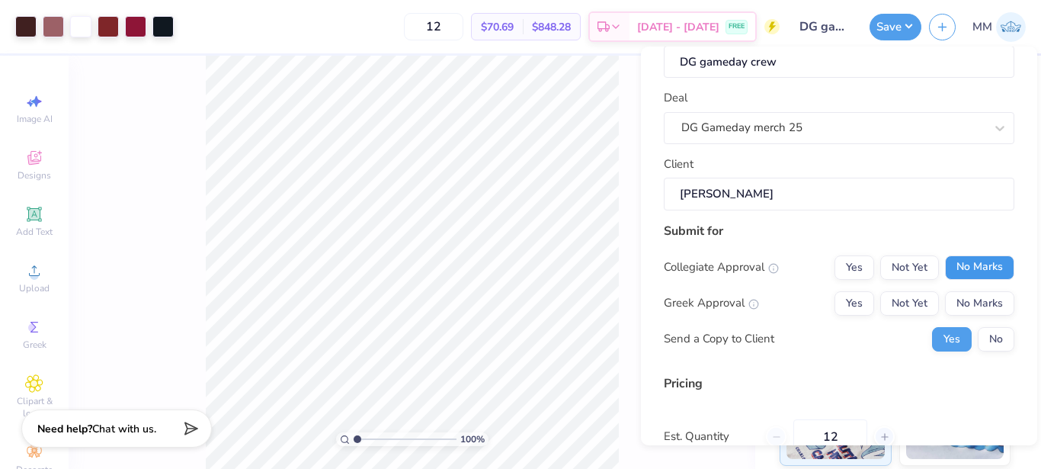
click at [978, 266] on button "No Marks" at bounding box center [979, 267] width 69 height 24
click at [843, 297] on button "Yes" at bounding box center [854, 303] width 40 height 24
click at [978, 344] on button "No" at bounding box center [996, 339] width 37 height 24
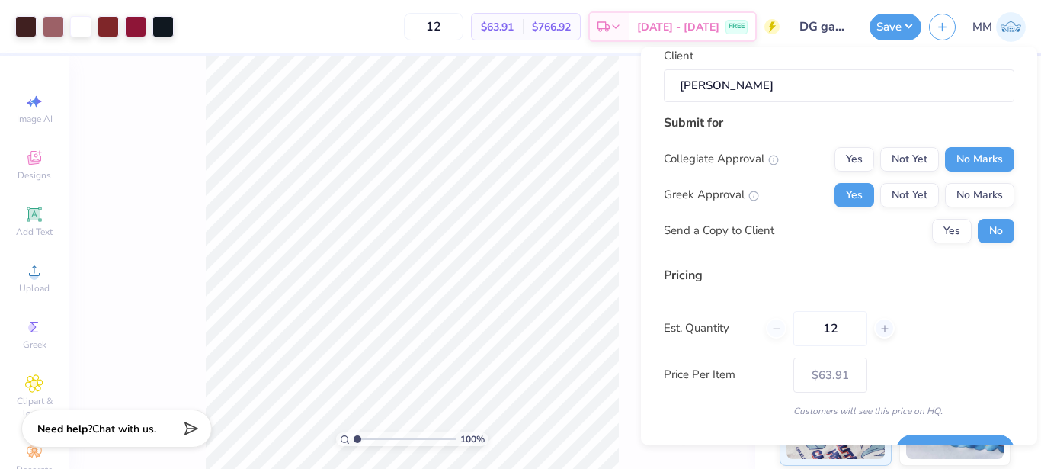
scroll to position [183, 0]
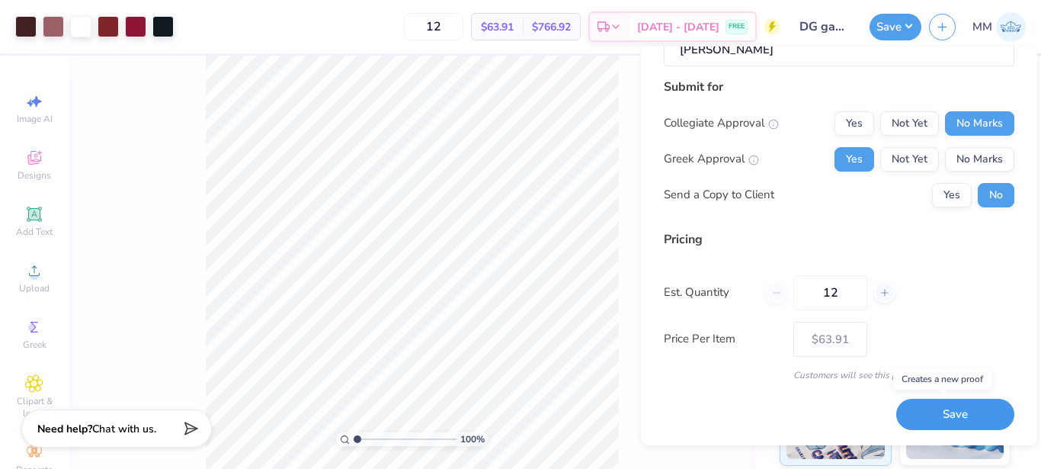
click at [971, 416] on button "Save" at bounding box center [955, 413] width 118 height 31
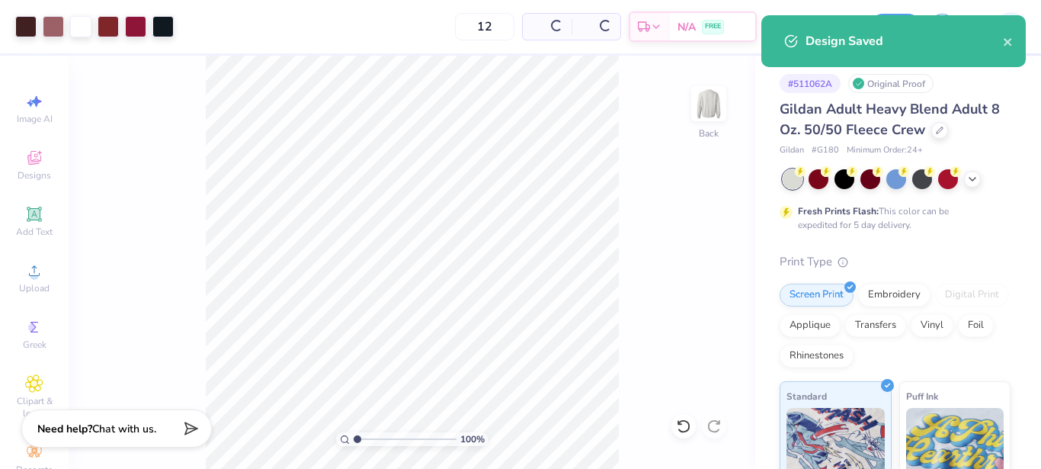
type input "$63.91"
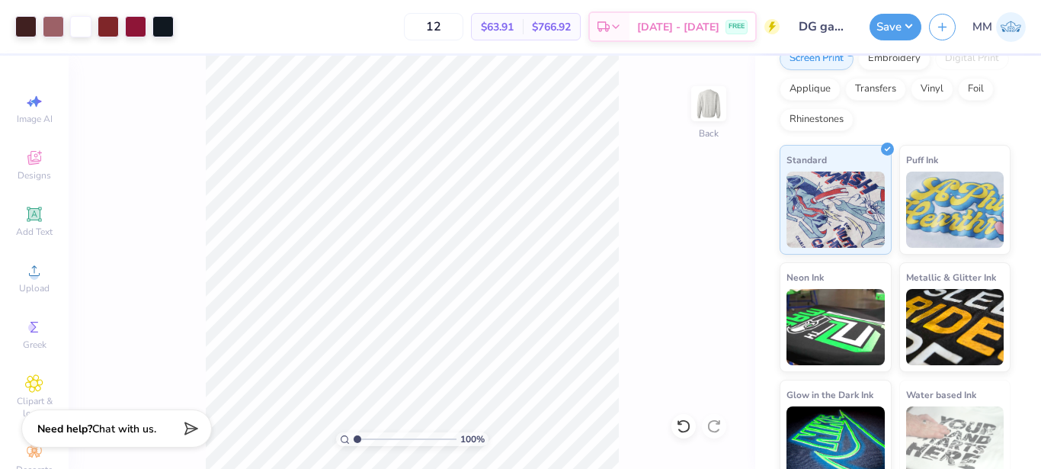
scroll to position [257, 0]
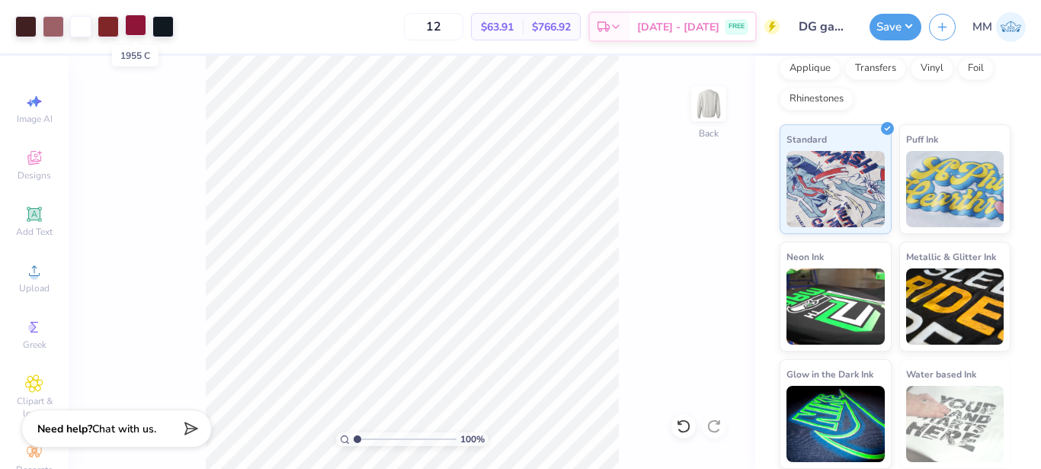
click at [139, 30] on div at bounding box center [135, 24] width 21 height 21
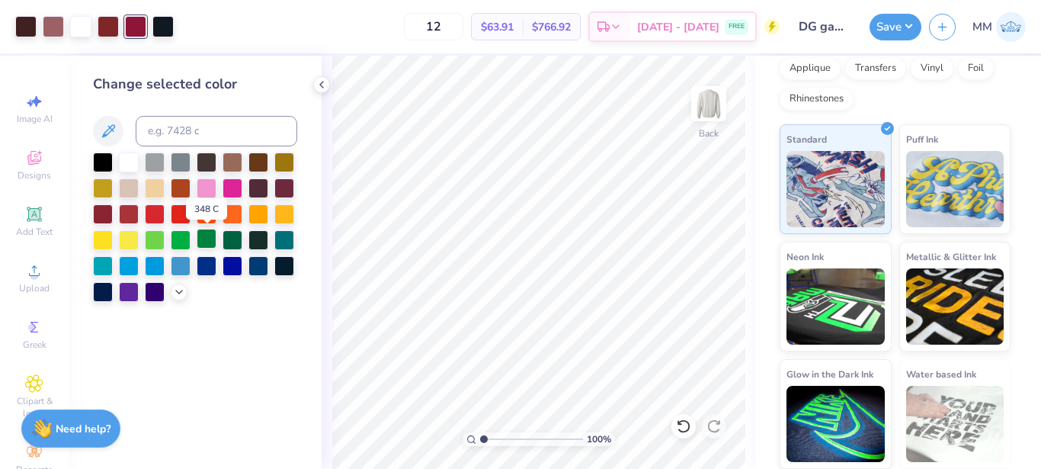
click at [210, 244] on div at bounding box center [207, 239] width 20 height 20
click at [230, 240] on div at bounding box center [232, 239] width 20 height 20
click at [99, 24] on div at bounding box center [108, 24] width 21 height 21
click at [235, 240] on div at bounding box center [232, 239] width 20 height 20
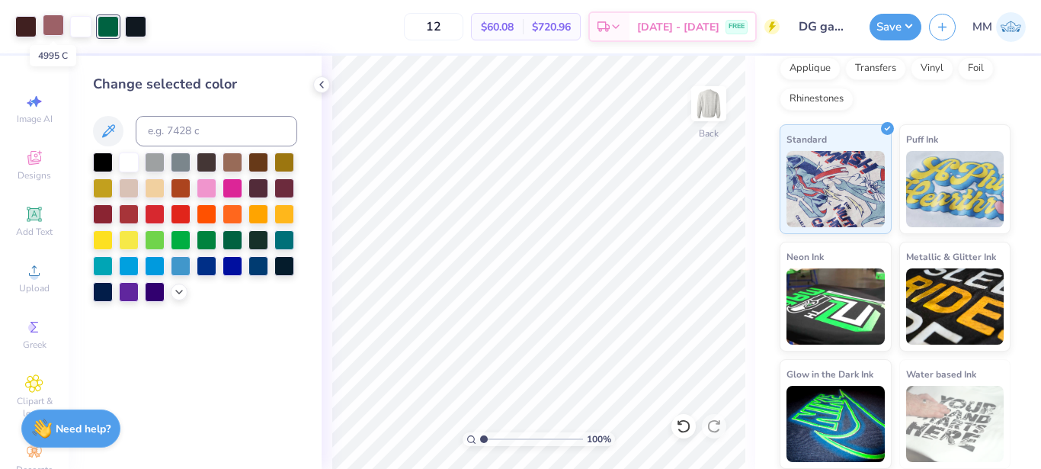
click at [62, 29] on div at bounding box center [53, 24] width 21 height 21
click at [209, 238] on div at bounding box center [207, 239] width 20 height 20
click at [235, 240] on div at bounding box center [232, 239] width 20 height 20
click at [27, 24] on div at bounding box center [25, 24] width 21 height 21
click at [235, 239] on div at bounding box center [232, 239] width 20 height 20
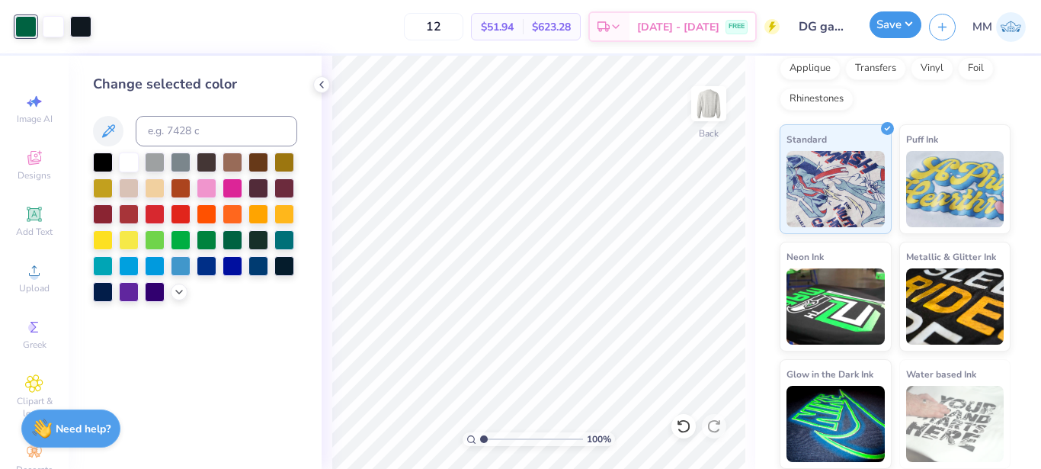
click at [898, 29] on button "Save" at bounding box center [895, 24] width 52 height 27
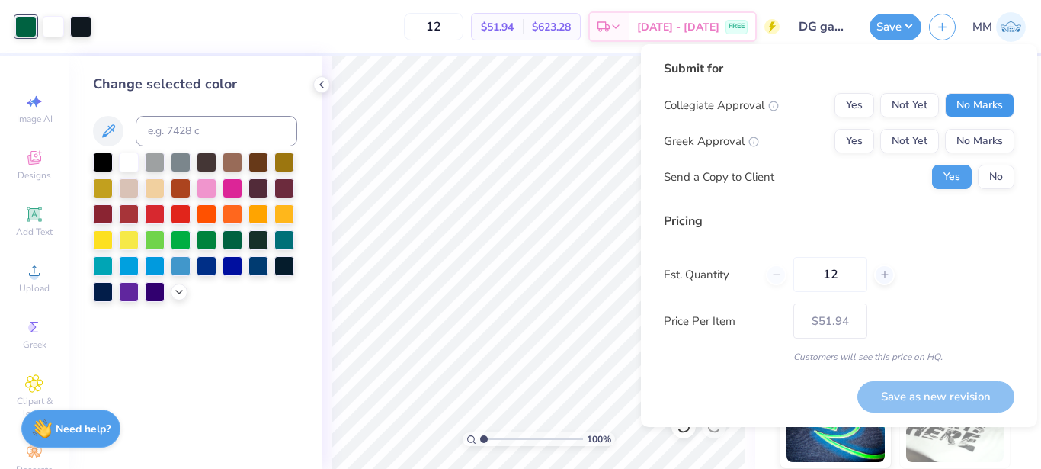
click at [987, 93] on button "No Marks" at bounding box center [979, 105] width 69 height 24
click at [850, 145] on button "Yes" at bounding box center [854, 141] width 40 height 24
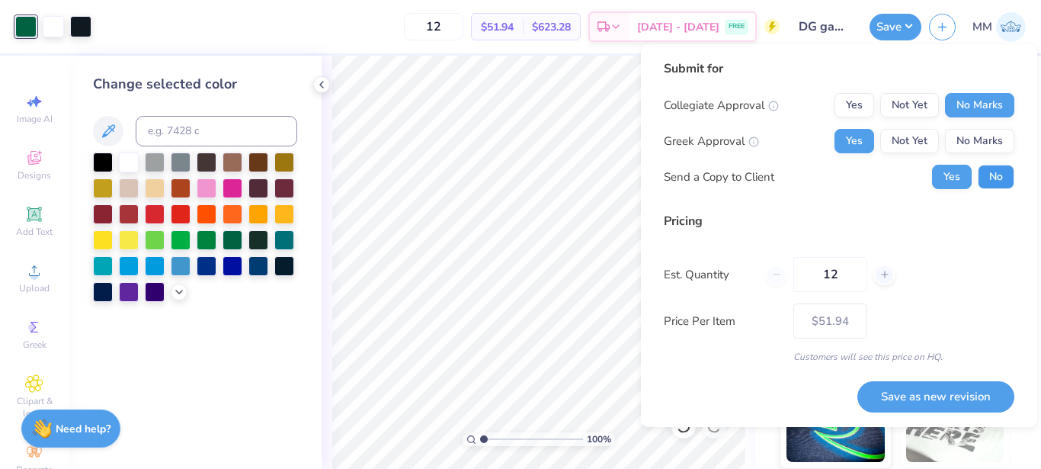
click at [998, 178] on button "No" at bounding box center [996, 177] width 37 height 24
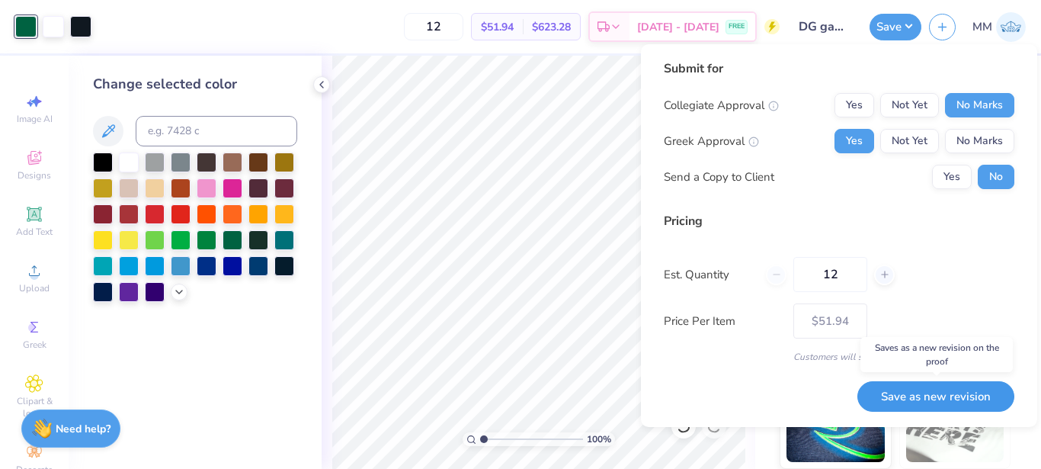
click at [936, 406] on button "Save as new revision" at bounding box center [935, 396] width 157 height 31
type input "$51.94"
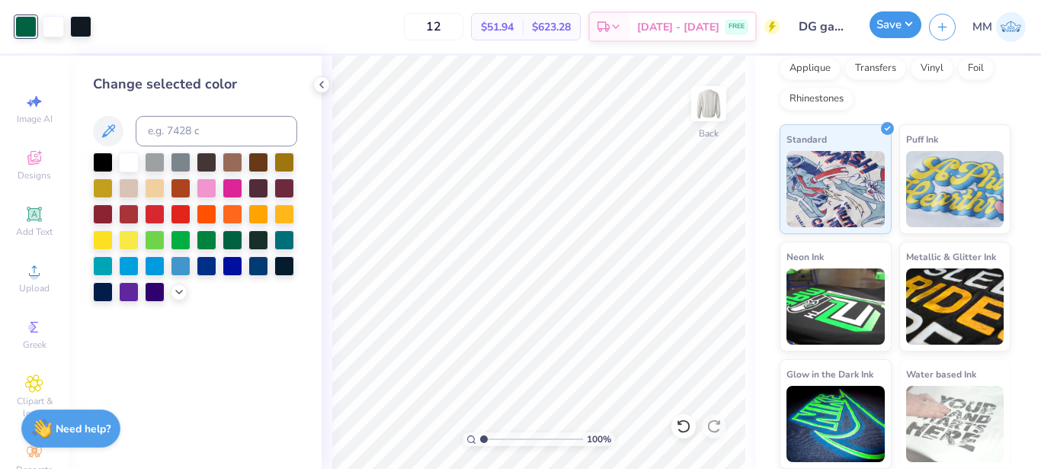
click at [888, 20] on button "Save" at bounding box center [895, 24] width 52 height 27
click at [297, 226] on div "Change selected color" at bounding box center [195, 262] width 253 height 413
click at [179, 139] on input at bounding box center [217, 131] width 162 height 30
type input "357"
click at [175, 292] on icon at bounding box center [179, 290] width 12 height 12
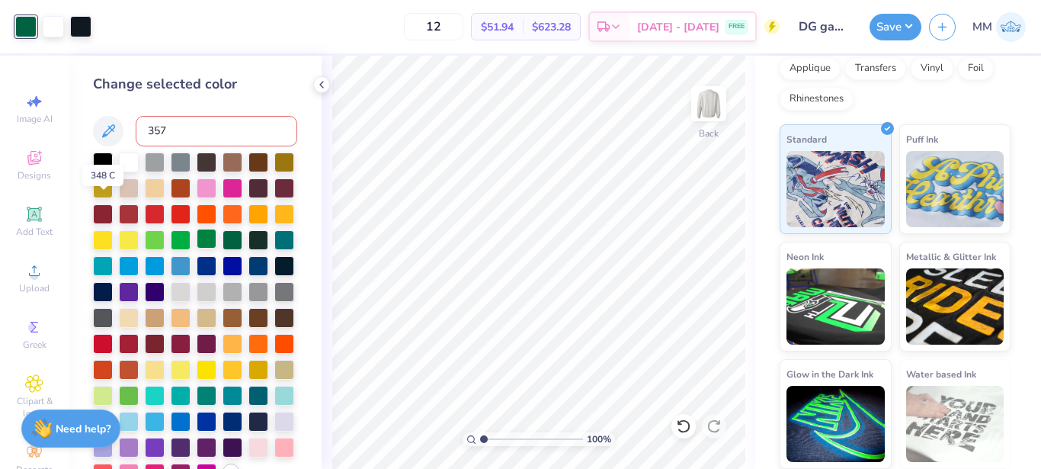
scroll to position [85, 0]
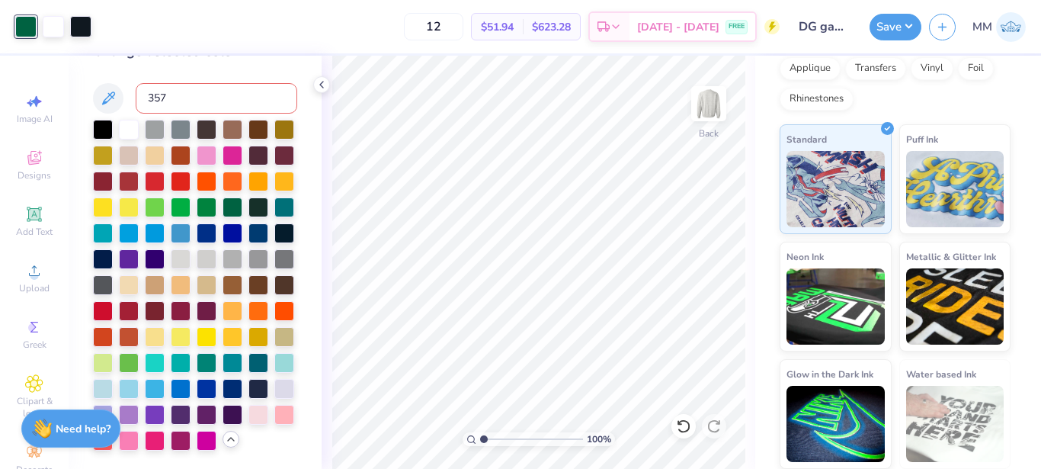
click at [225, 440] on icon at bounding box center [231, 439] width 12 height 12
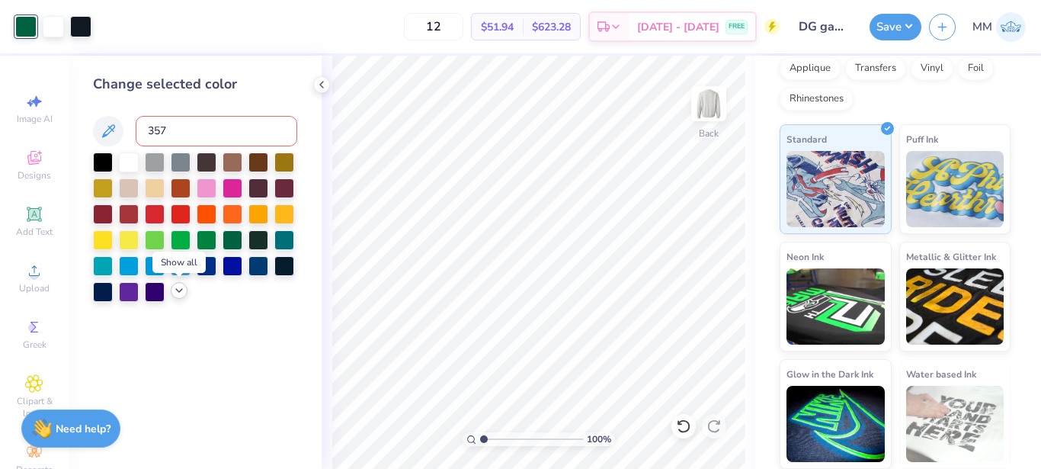
click at [184, 290] on icon at bounding box center [179, 290] width 12 height 12
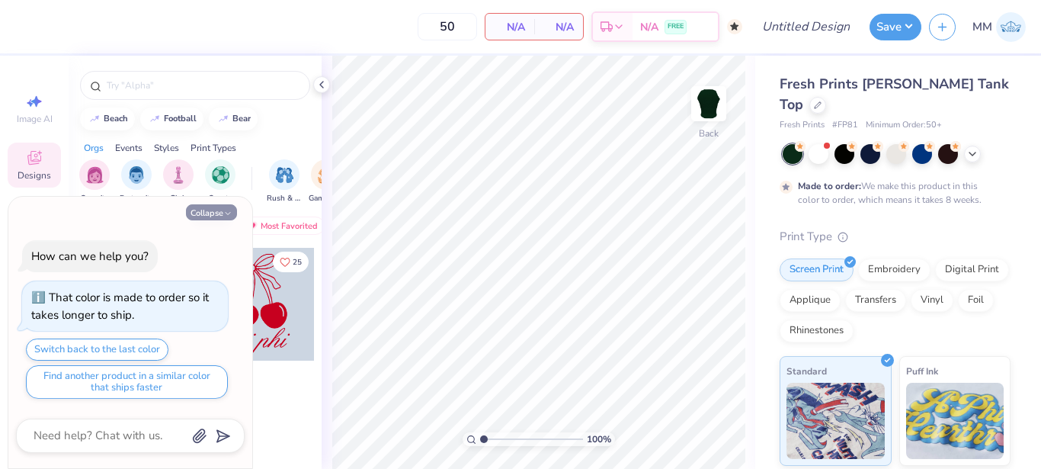
click at [204, 216] on button "Collapse" at bounding box center [211, 212] width 51 height 16
type textarea "x"
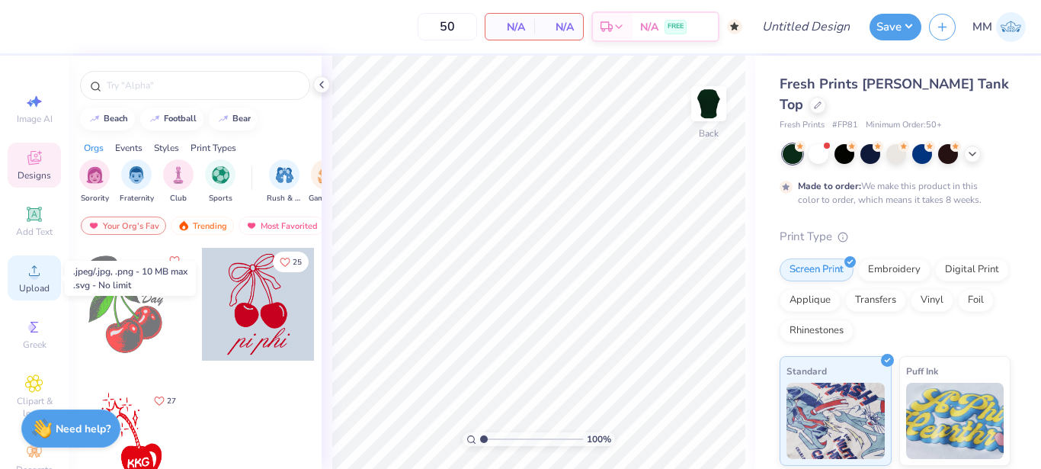
click at [37, 262] on icon at bounding box center [34, 270] width 18 height 18
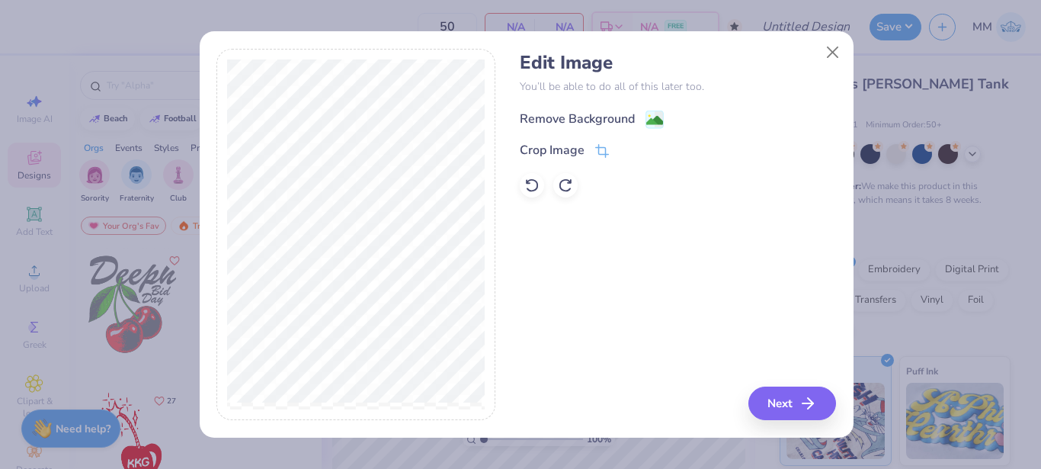
click at [613, 122] on div "Remove Background" at bounding box center [577, 119] width 115 height 18
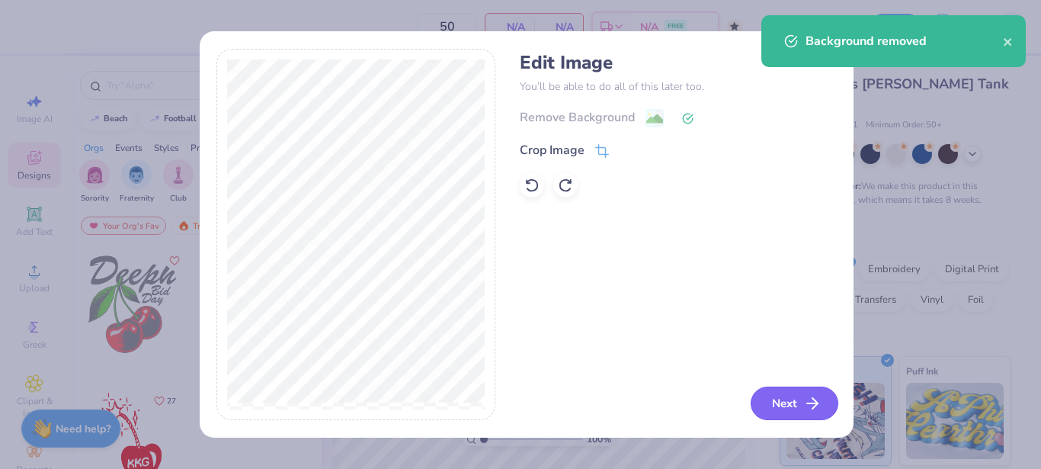
click at [782, 411] on button "Next" at bounding box center [794, 403] width 88 height 34
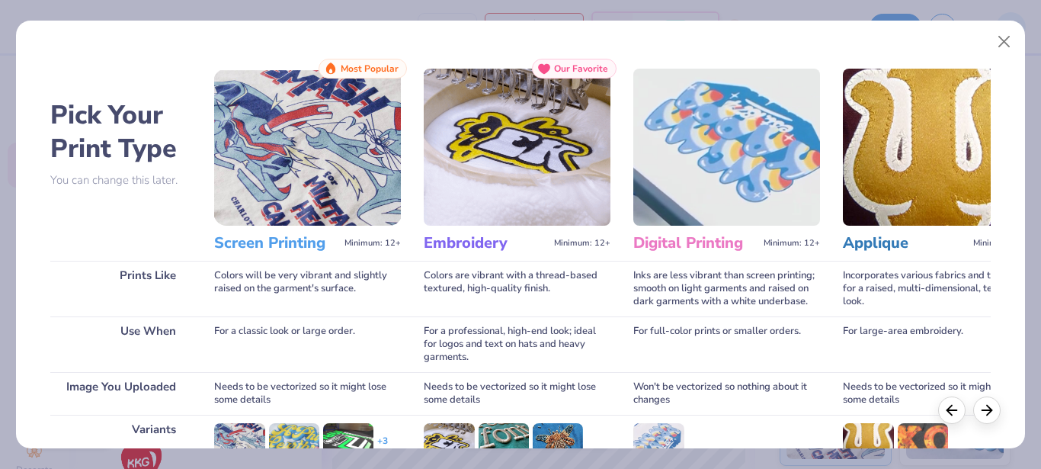
scroll to position [215, 0]
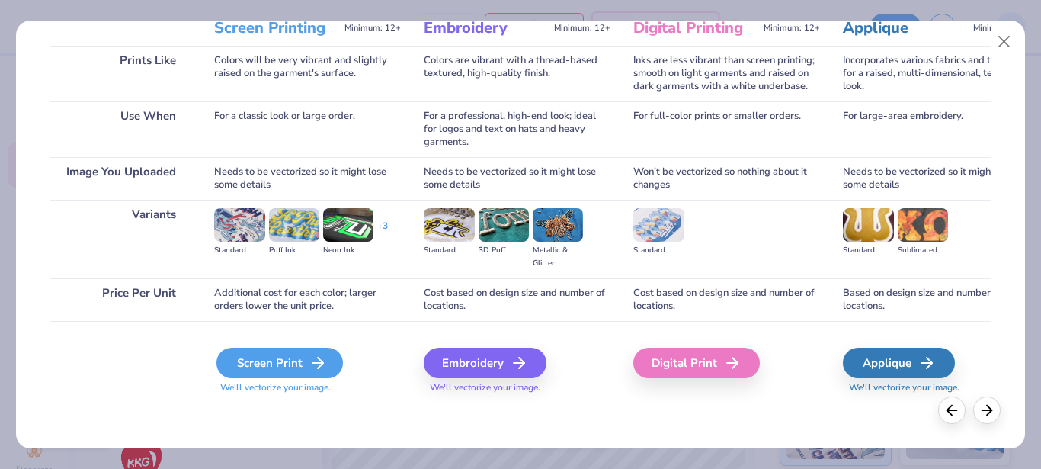
click at [290, 356] on div "Screen Print" at bounding box center [279, 362] width 126 height 30
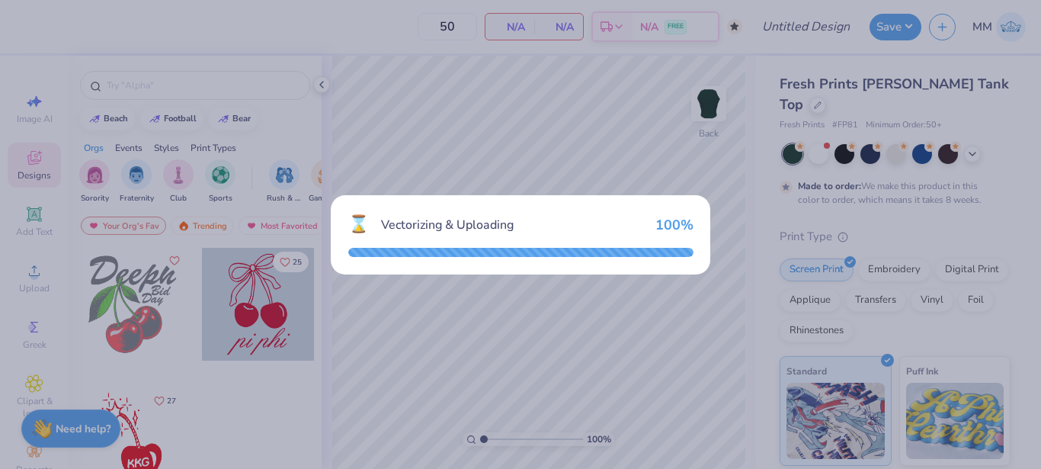
click at [290, 356] on div "⌛ Vectorizing & Uploading 100 %" at bounding box center [520, 234] width 1041 height 469
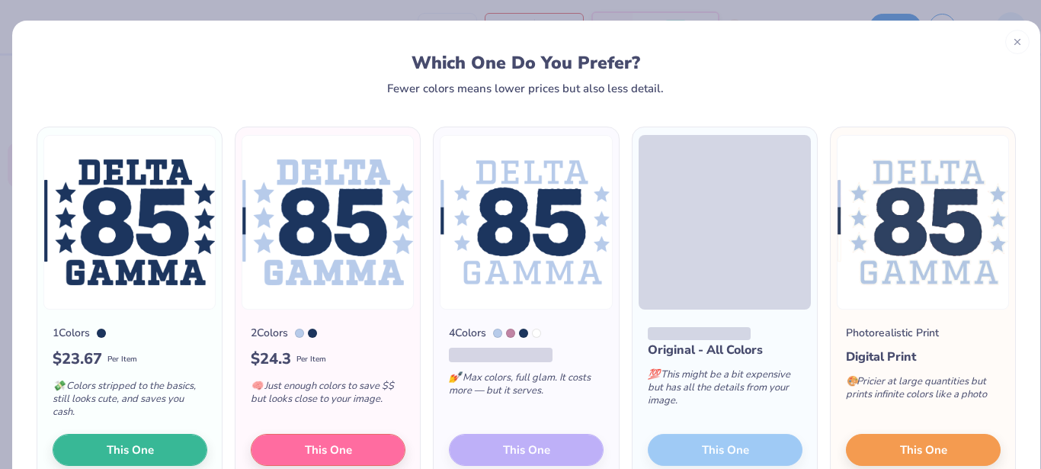
scroll to position [85, 0]
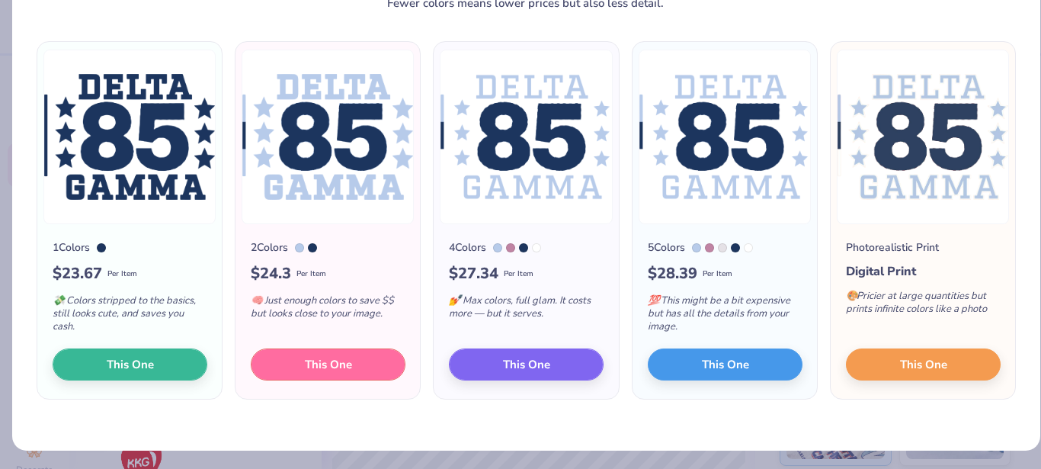
click at [290, 356] on button "This One" at bounding box center [328, 364] width 155 height 32
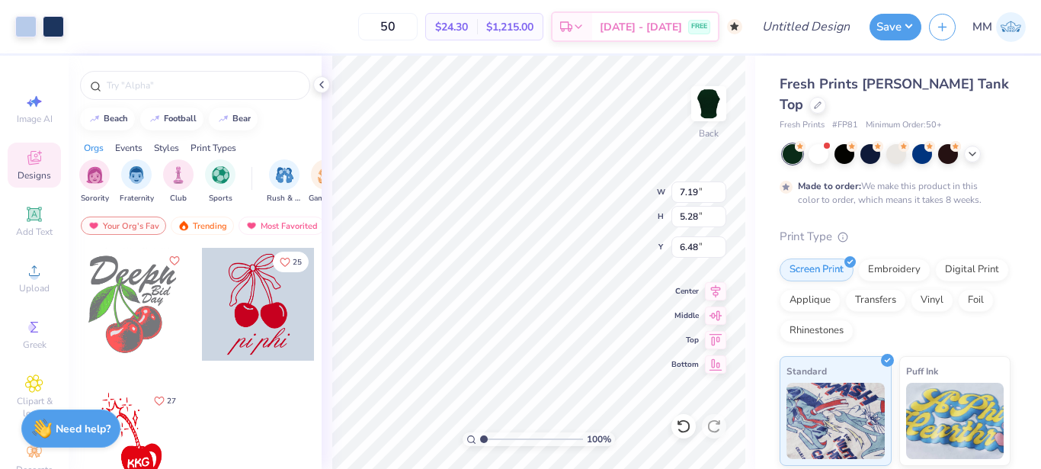
click at [528, 288] on div at bounding box center [520, 234] width 1041 height 469
type input "3.00"
click at [21, 34] on div at bounding box center [25, 24] width 21 height 21
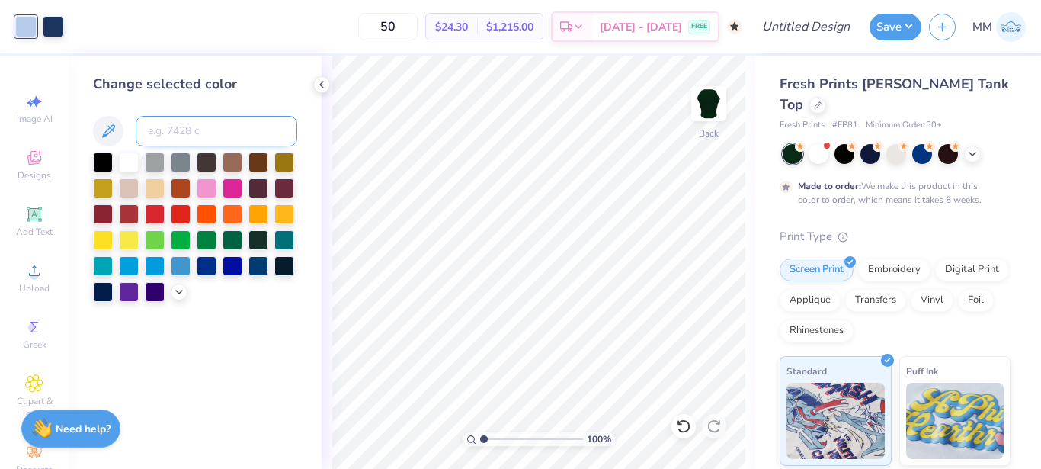
click at [218, 127] on input at bounding box center [217, 131] width 162 height 30
type input "gold"
click at [258, 211] on div at bounding box center [258, 213] width 20 height 20
click at [134, 158] on div at bounding box center [129, 161] width 20 height 20
click at [43, 26] on div at bounding box center [53, 24] width 21 height 21
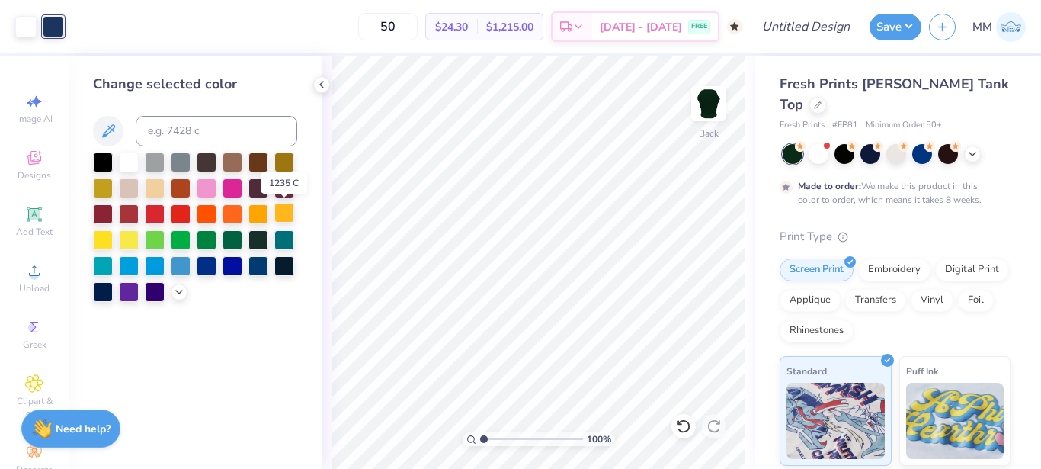
click at [293, 208] on div at bounding box center [284, 213] width 20 height 20
click at [254, 211] on div at bounding box center [258, 213] width 20 height 20
click at [283, 215] on div at bounding box center [284, 213] width 20 height 20
click at [101, 248] on div at bounding box center [103, 239] width 20 height 20
click at [282, 210] on div at bounding box center [284, 213] width 20 height 20
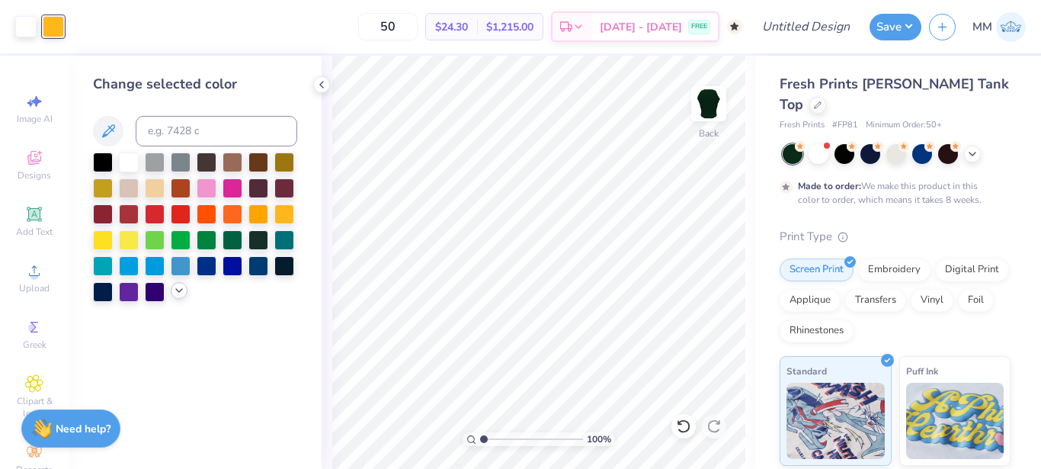
click at [178, 295] on icon at bounding box center [179, 290] width 12 height 12
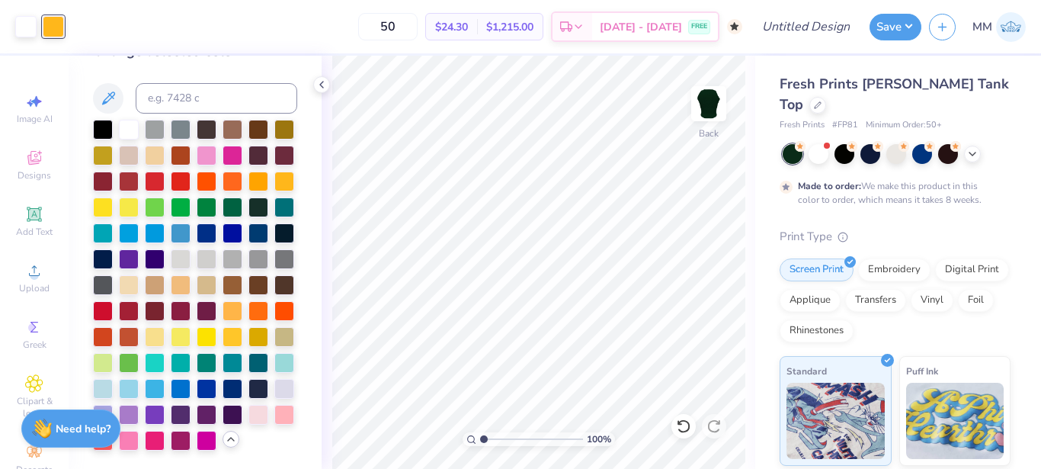
scroll to position [85, 0]
click at [248, 340] on div at bounding box center [258, 335] width 20 height 20
click at [242, 325] on div at bounding box center [232, 335] width 20 height 20
click at [216, 325] on div at bounding box center [207, 335] width 20 height 20
click at [242, 325] on div at bounding box center [232, 335] width 20 height 20
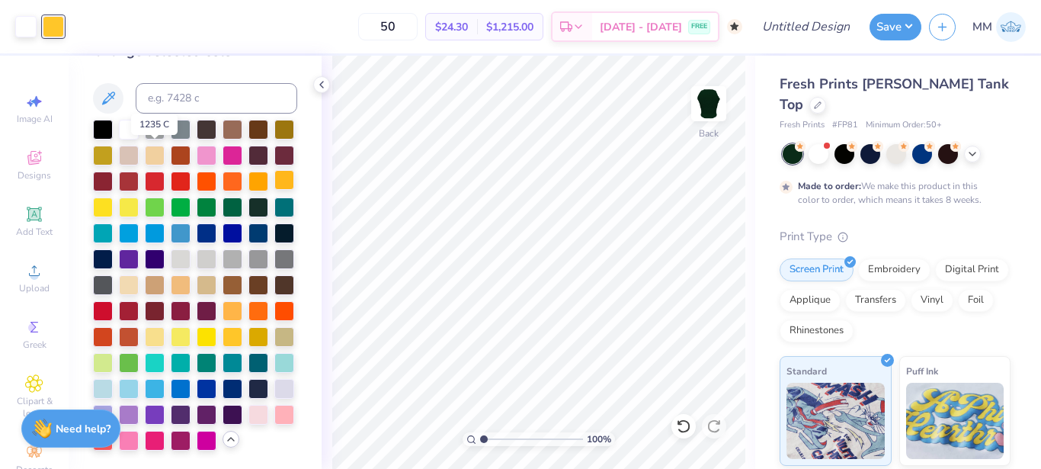
click at [274, 170] on div at bounding box center [284, 180] width 20 height 20
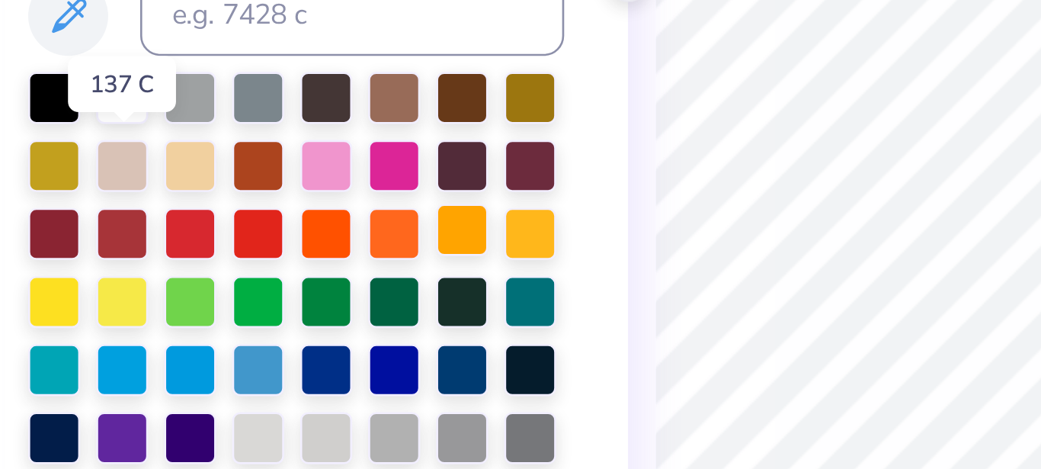
click at [248, 170] on div at bounding box center [258, 180] width 20 height 20
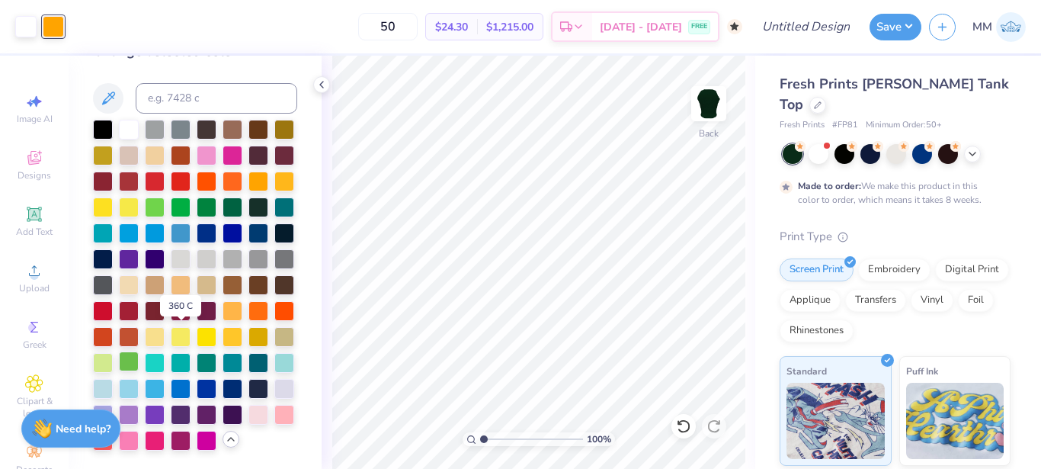
scroll to position [0, 0]
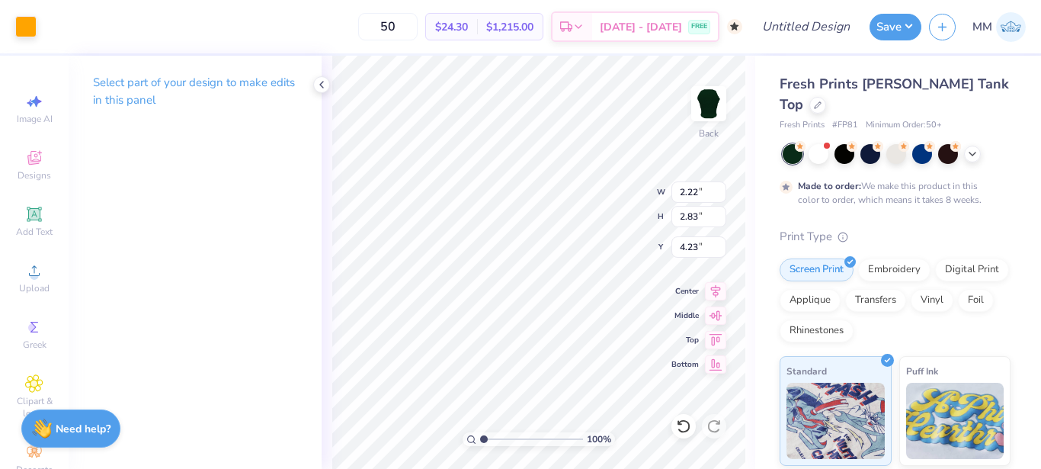
type input "2.21"
type input "2.88"
type input "4.18"
click at [677, 424] on icon at bounding box center [683, 425] width 15 height 15
type input "9.81"
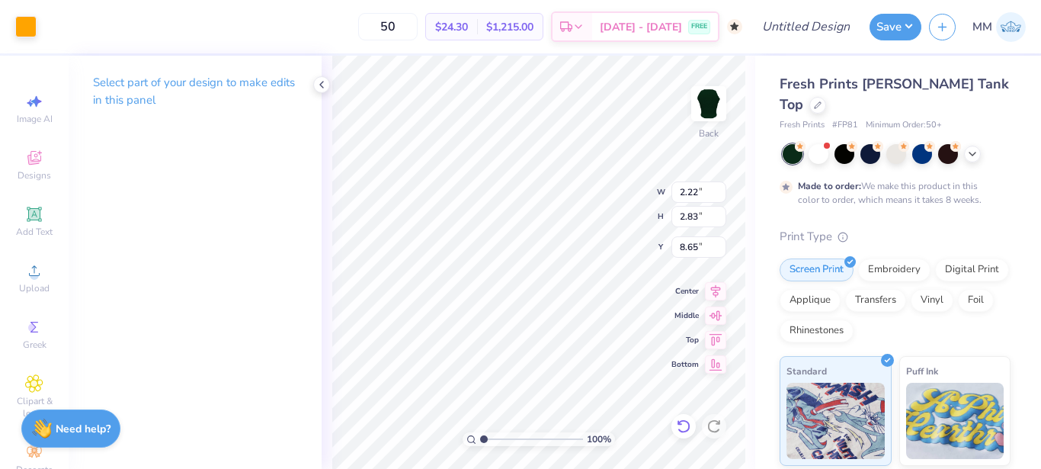
type input "8.65"
type input "9.13"
type input "4.33"
type input "4.10"
type input "4.38"
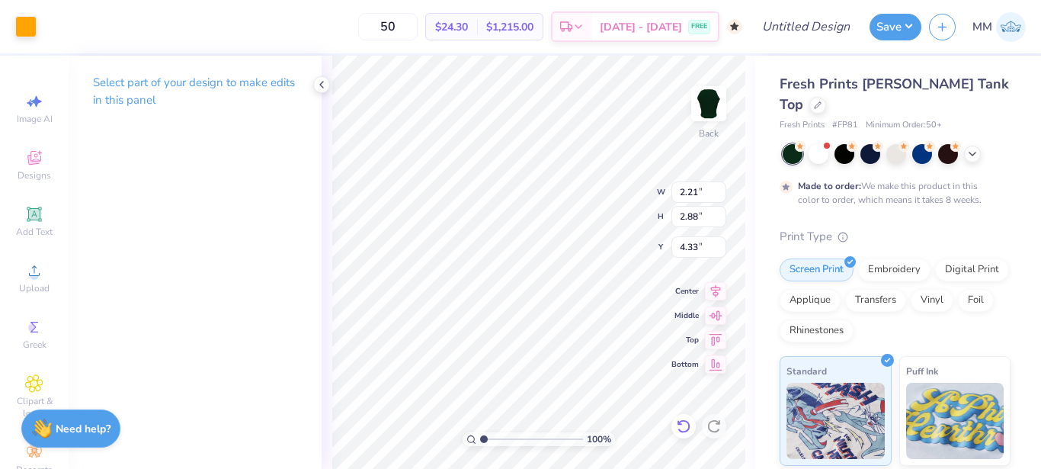
type input "4.33"
click at [680, 427] on icon at bounding box center [683, 425] width 15 height 15
type input "7.22"
click at [675, 423] on div at bounding box center [683, 426] width 24 height 24
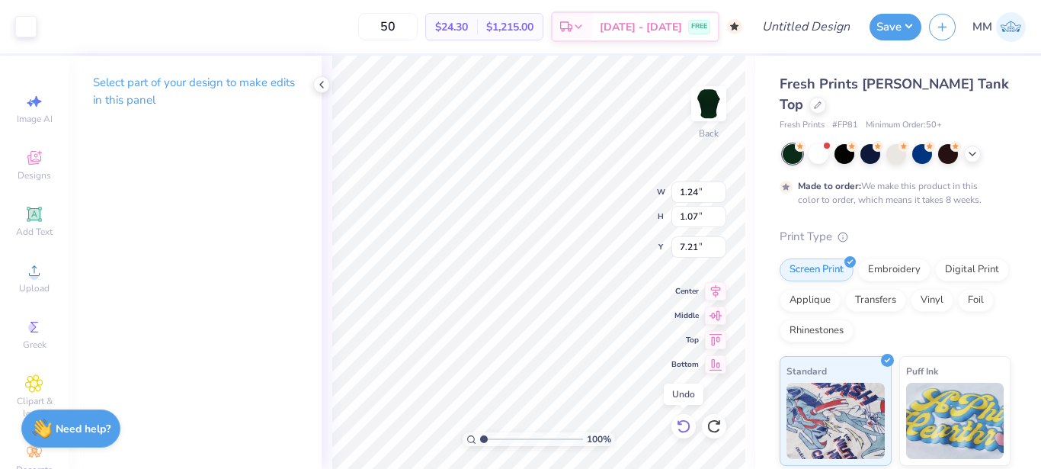
type input "7.21"
click at [683, 429] on icon at bounding box center [683, 425] width 15 height 15
click at [717, 426] on icon at bounding box center [713, 425] width 15 height 15
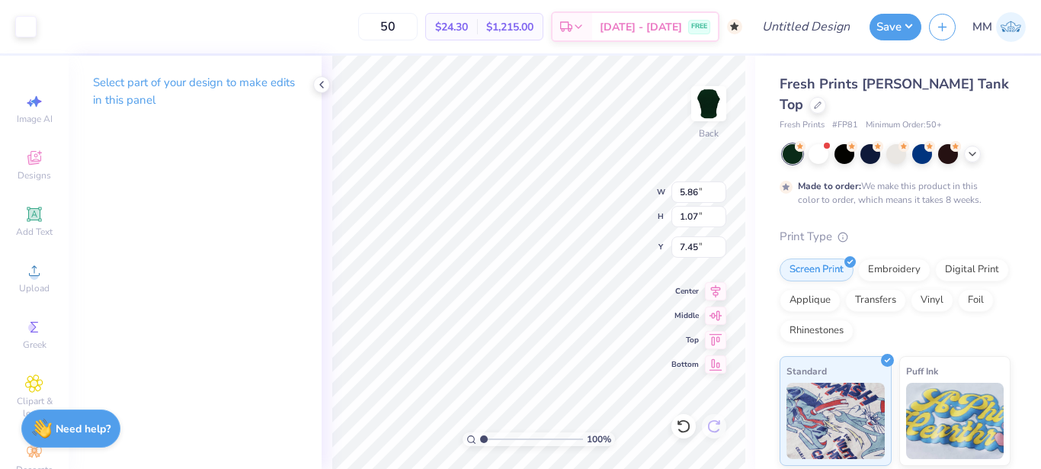
type input "7.45"
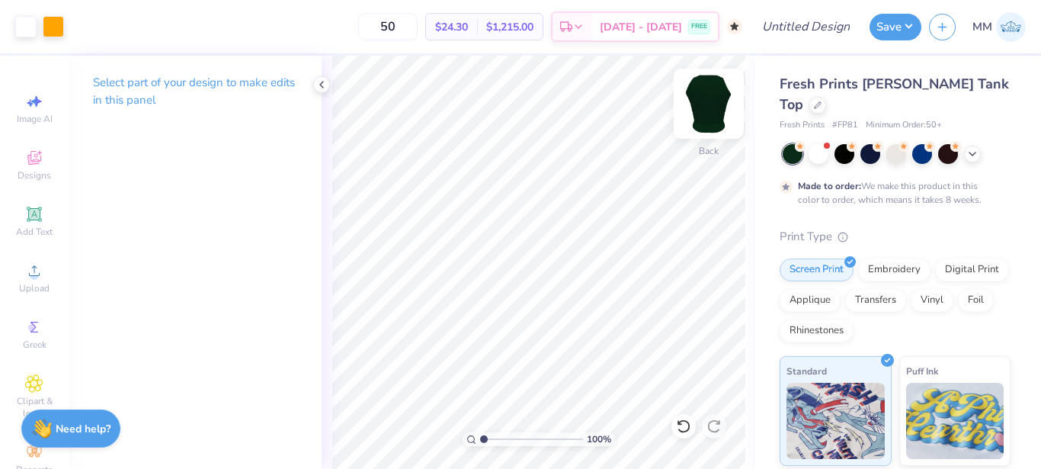
click at [708, 93] on img at bounding box center [708, 103] width 61 height 61
click at [708, 93] on img at bounding box center [708, 103] width 30 height 30
click at [708, 117] on img at bounding box center [708, 103] width 61 height 61
click at [708, 117] on img at bounding box center [708, 103] width 30 height 30
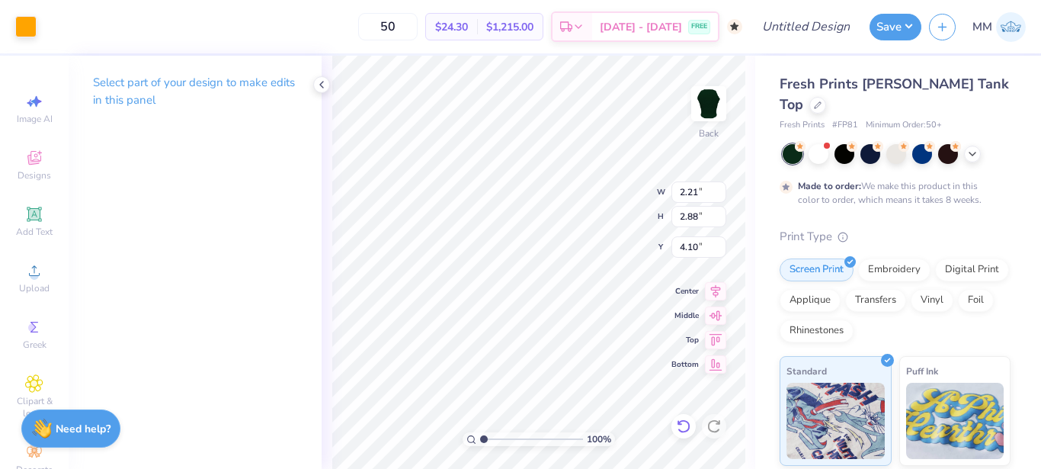
click at [683, 423] on icon at bounding box center [683, 425] width 15 height 15
type input "4.33"
click at [325, 87] on icon at bounding box center [321, 84] width 12 height 12
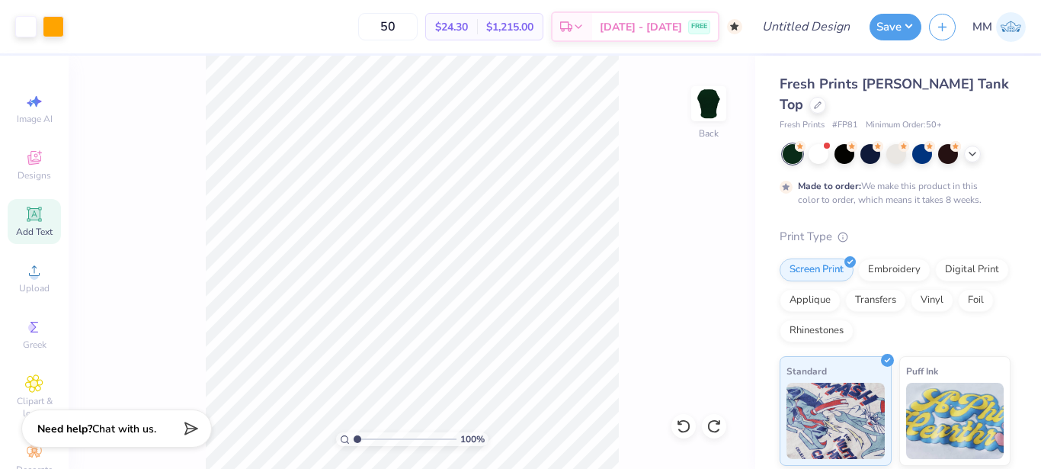
click at [50, 232] on div "Add Text" at bounding box center [34, 221] width 53 height 45
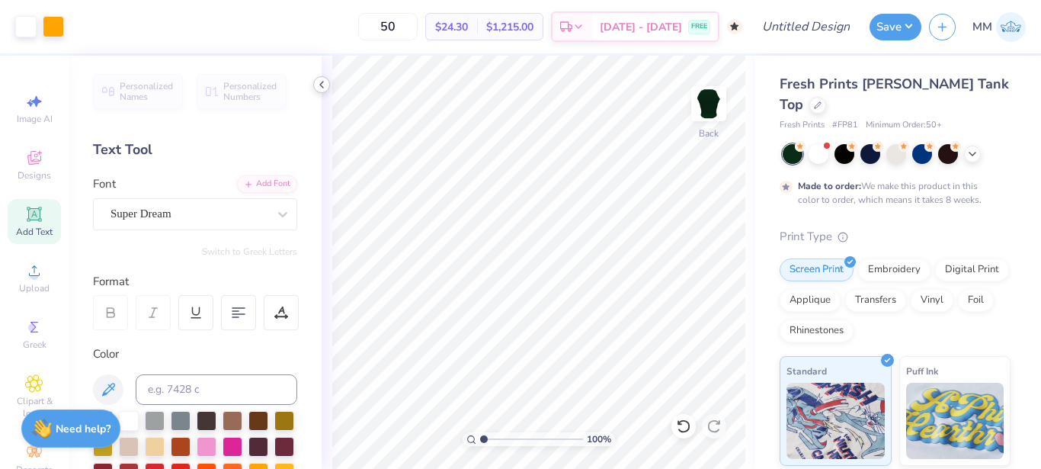
click at [315, 81] on div at bounding box center [321, 84] width 17 height 17
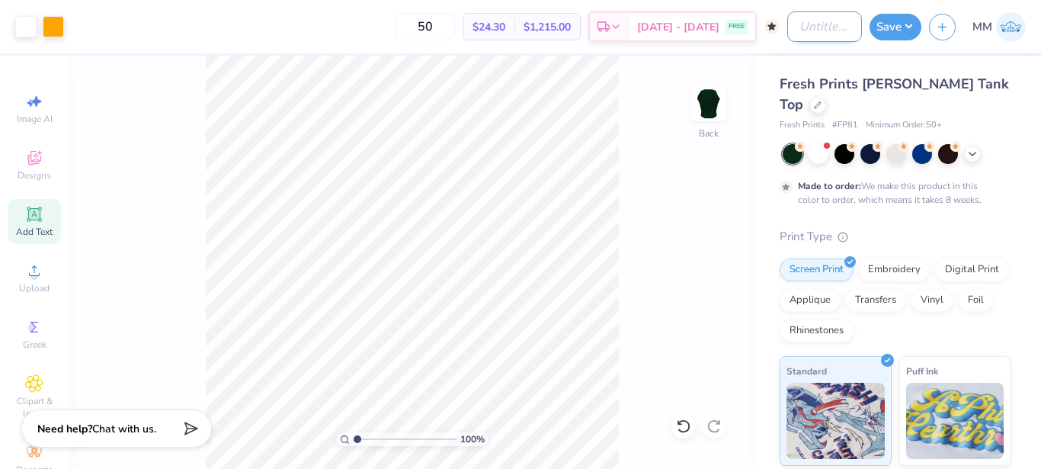
click at [822, 33] on input "Design Title" at bounding box center [824, 26] width 75 height 30
click at [826, 32] on input "DG Gameday Tank" at bounding box center [824, 26] width 75 height 30
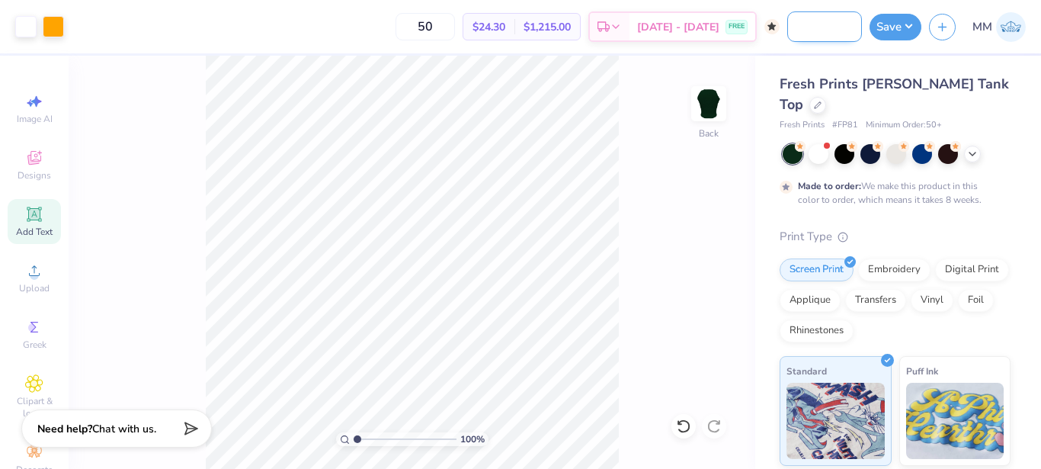
click at [821, 24] on input "DG Gameday Tank" at bounding box center [824, 26] width 75 height 30
type input "DG Gameday green Tank"
click at [907, 32] on button "Save" at bounding box center [895, 24] width 52 height 27
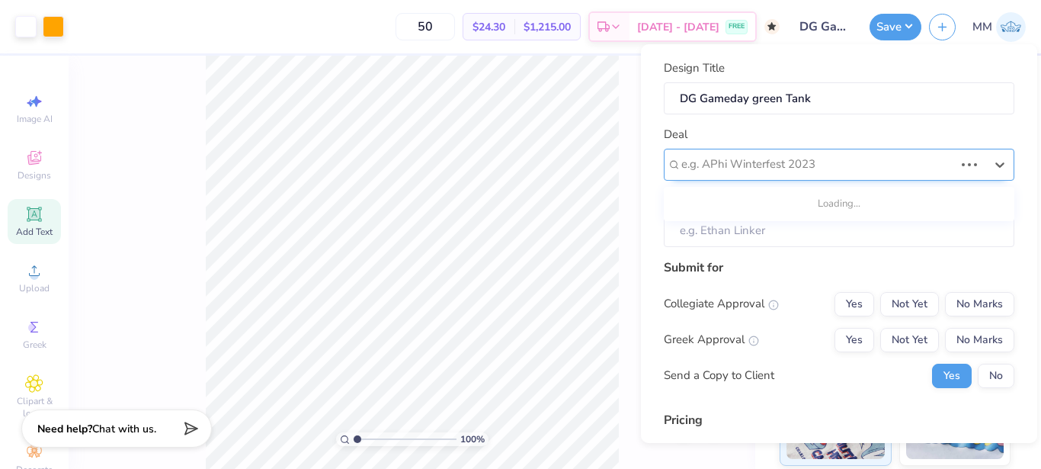
click at [840, 161] on div at bounding box center [817, 164] width 273 height 21
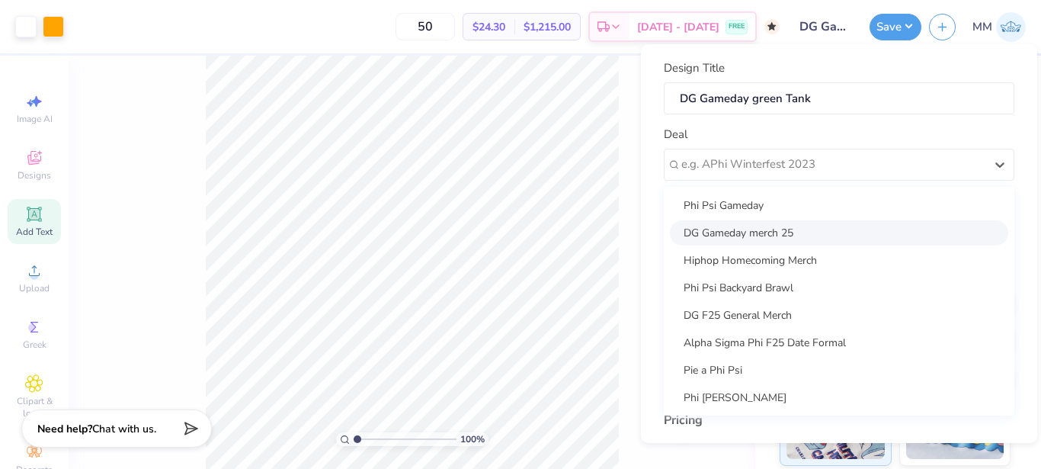
click at [798, 239] on div "DG Gameday merch 25" at bounding box center [839, 232] width 338 height 25
type input "[PERSON_NAME]"
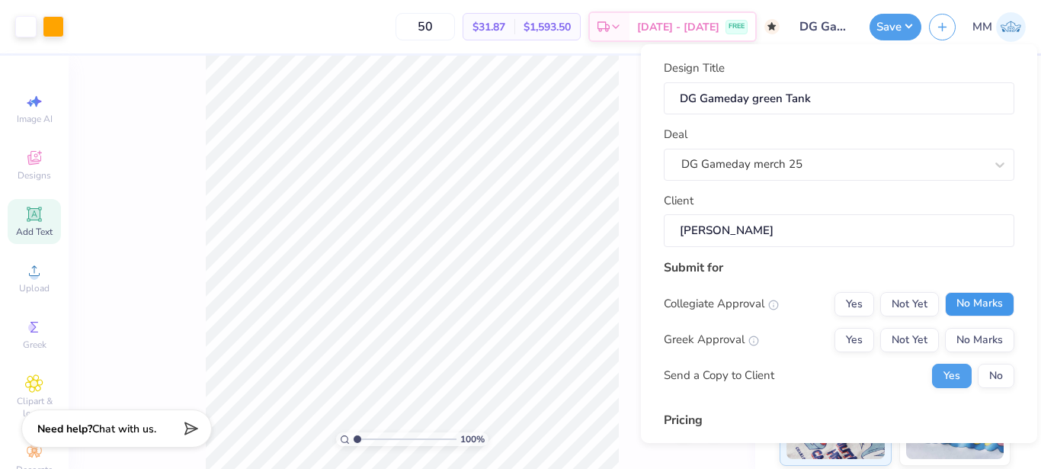
click at [958, 292] on button "No Marks" at bounding box center [979, 304] width 69 height 24
click at [841, 343] on button "Yes" at bounding box center [854, 340] width 40 height 24
click at [990, 372] on button "No" at bounding box center [996, 375] width 37 height 24
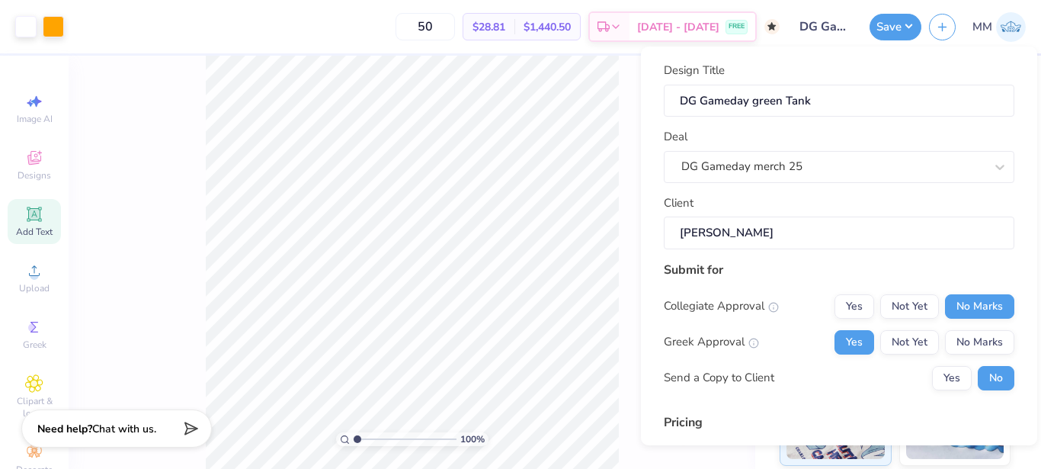
scroll to position [183, 0]
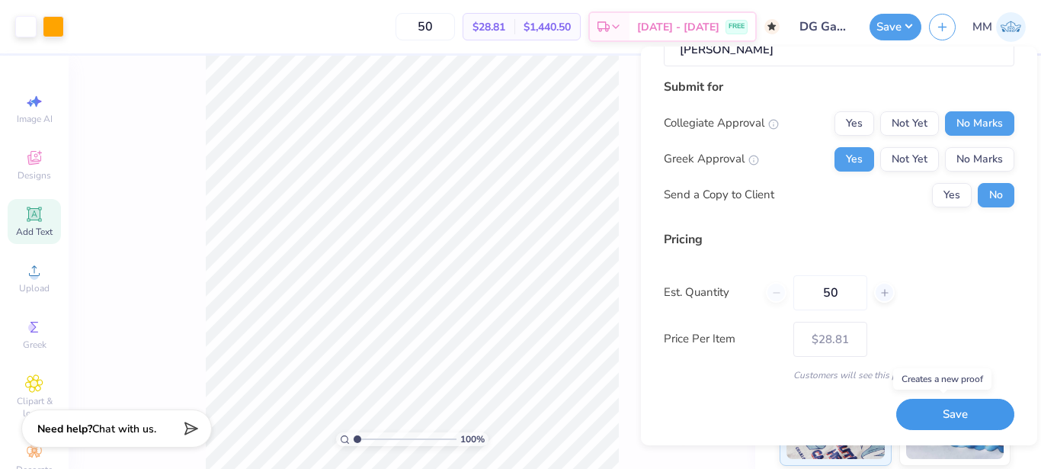
click at [946, 405] on button "Save" at bounding box center [955, 413] width 118 height 31
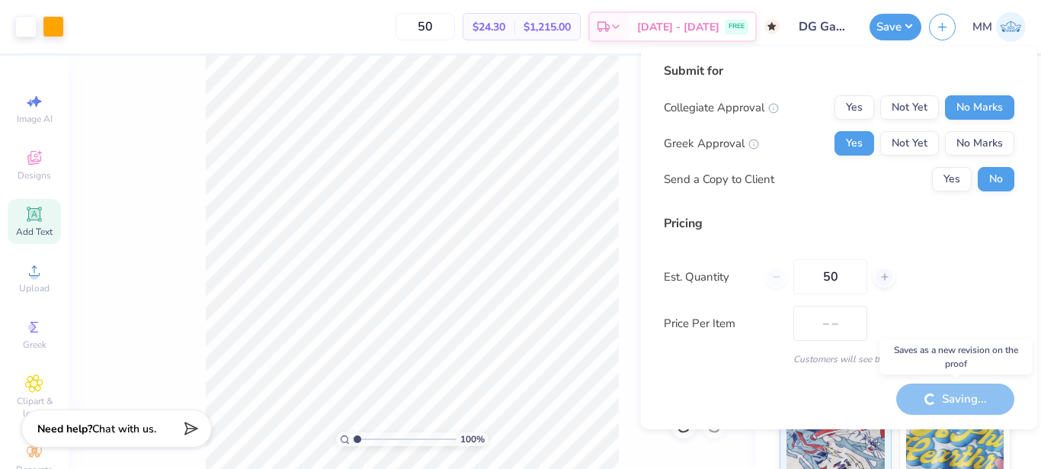
type input "$28.81"
